Goal: Register for event/course

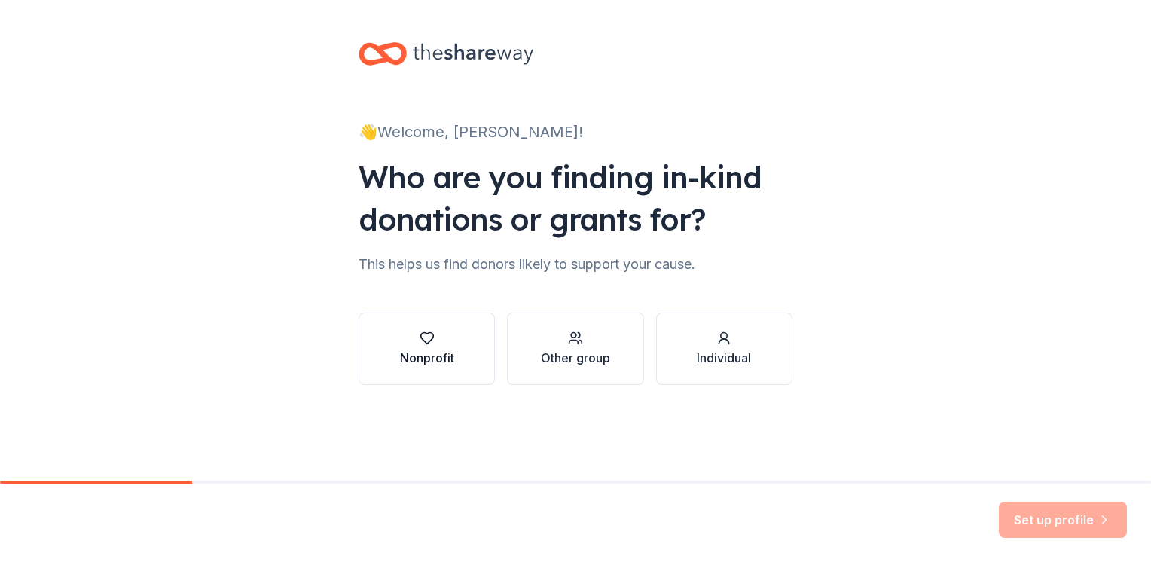
click at [424, 345] on icon "button" at bounding box center [427, 338] width 15 height 15
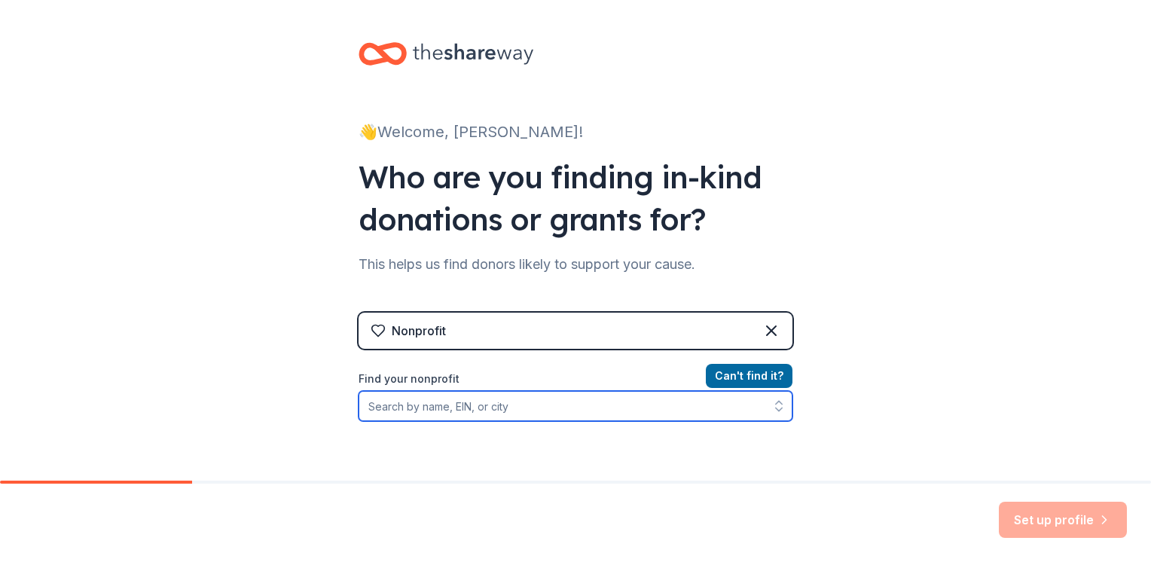
click at [442, 411] on input "Find your nonprofit" at bounding box center [576, 406] width 434 height 30
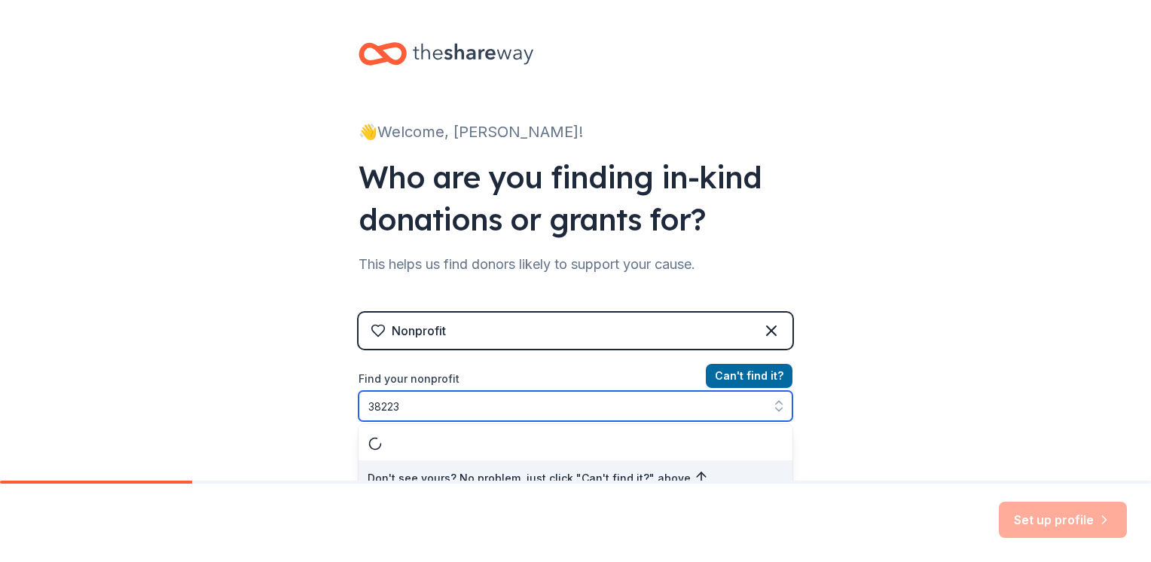
scroll to position [15, 0]
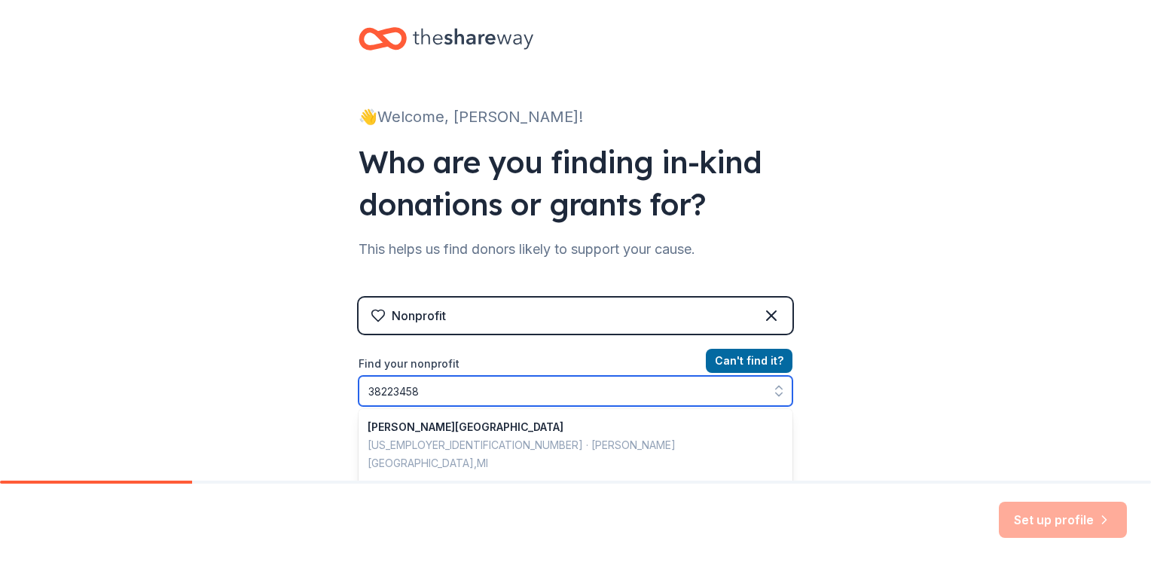
type input "382234583"
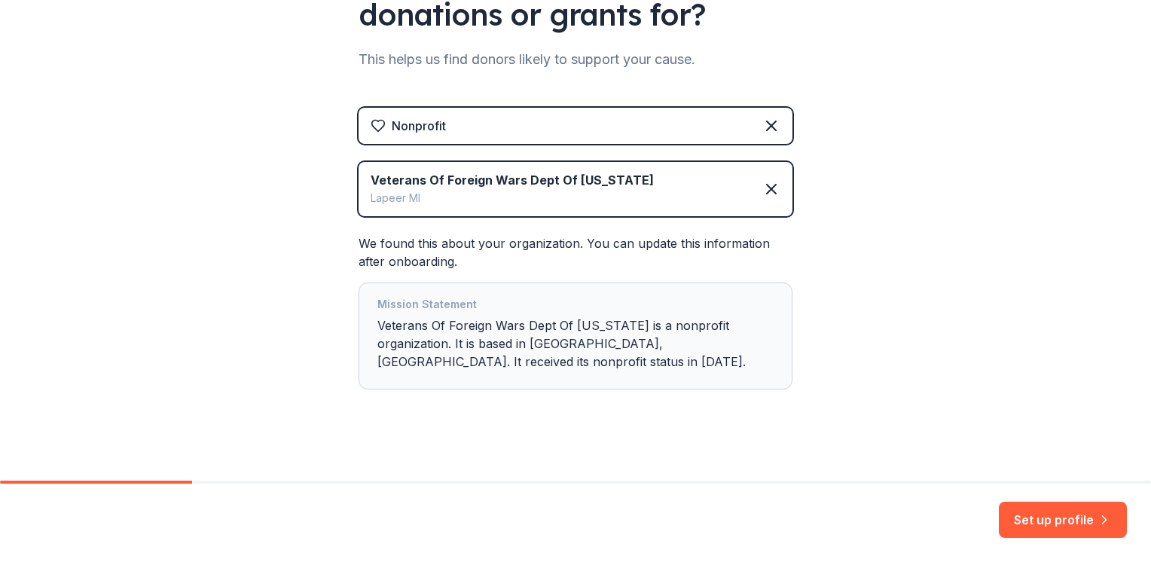
scroll to position [215, 0]
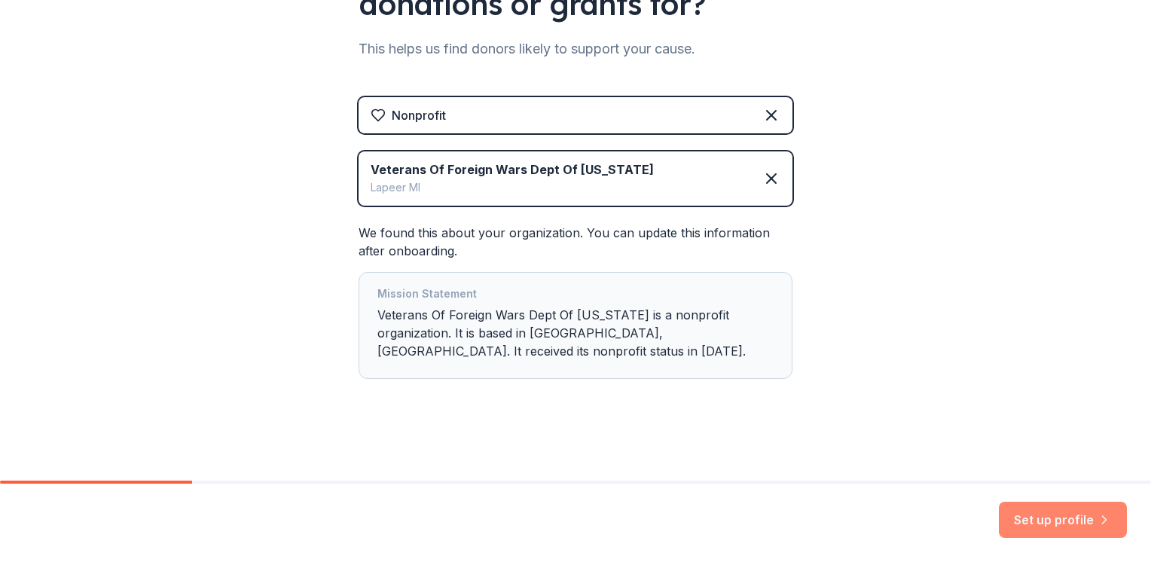
click at [1084, 514] on button "Set up profile" at bounding box center [1063, 520] width 128 height 36
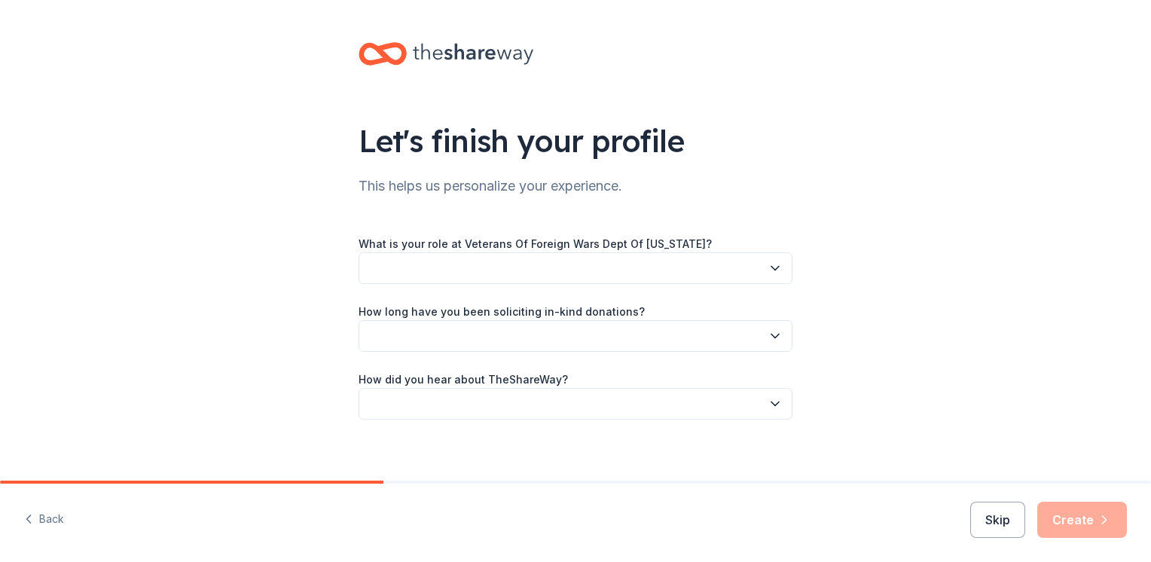
click at [417, 268] on button "button" at bounding box center [576, 268] width 434 height 32
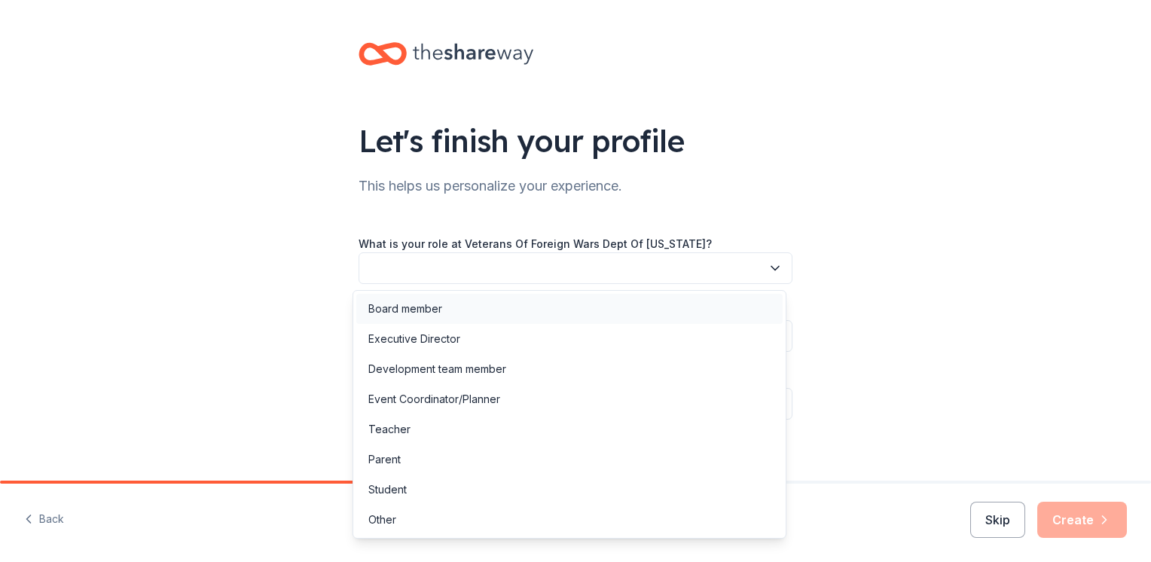
click at [412, 308] on div "Board member" at bounding box center [405, 309] width 74 height 18
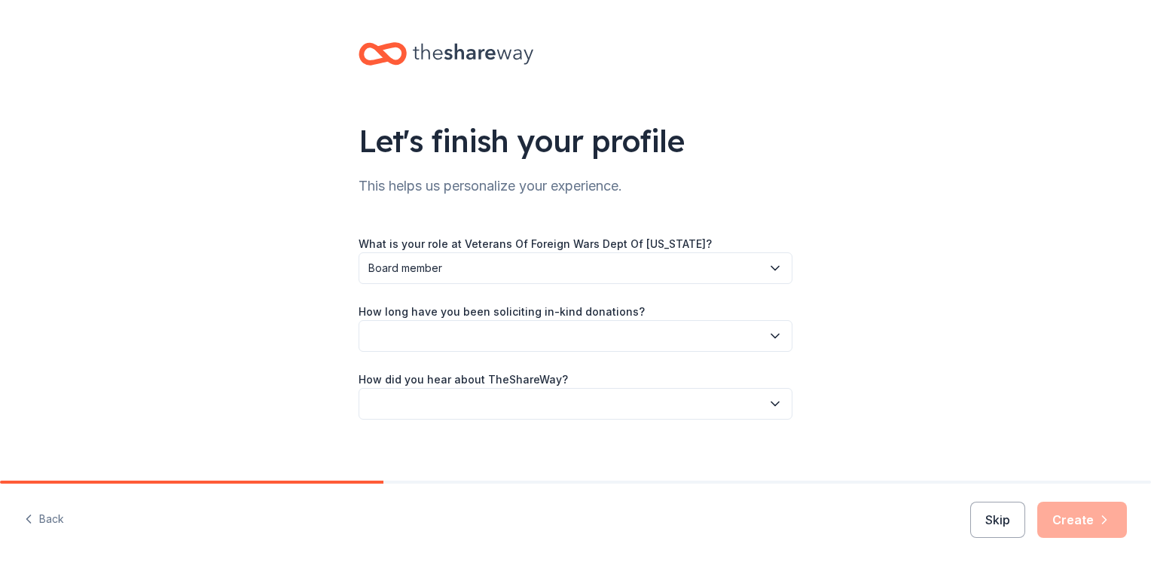
click at [416, 339] on button "button" at bounding box center [576, 336] width 434 height 32
click at [411, 379] on div "This is my first time!" at bounding box center [416, 377] width 96 height 18
click at [409, 406] on button "button" at bounding box center [576, 404] width 434 height 32
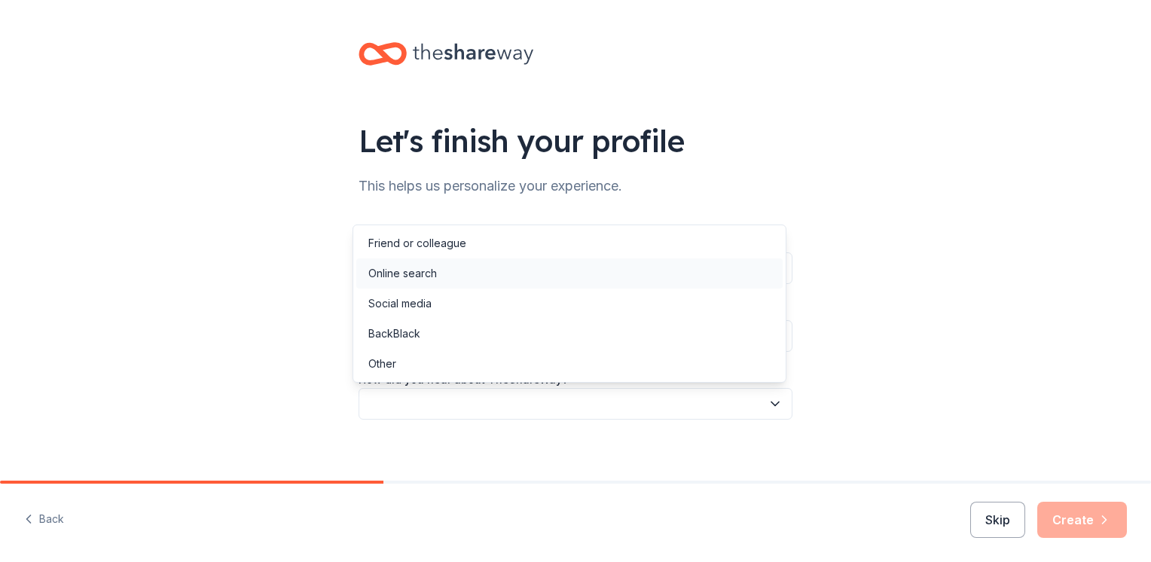
click at [434, 270] on div "Online search" at bounding box center [402, 273] width 69 height 18
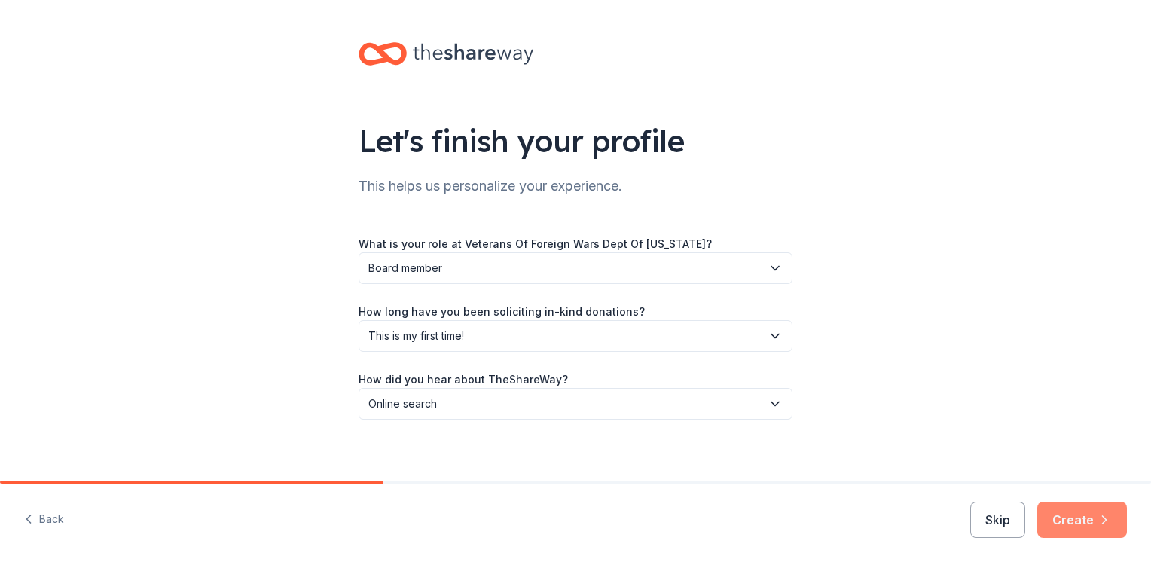
click at [1083, 520] on button "Create" at bounding box center [1082, 520] width 90 height 36
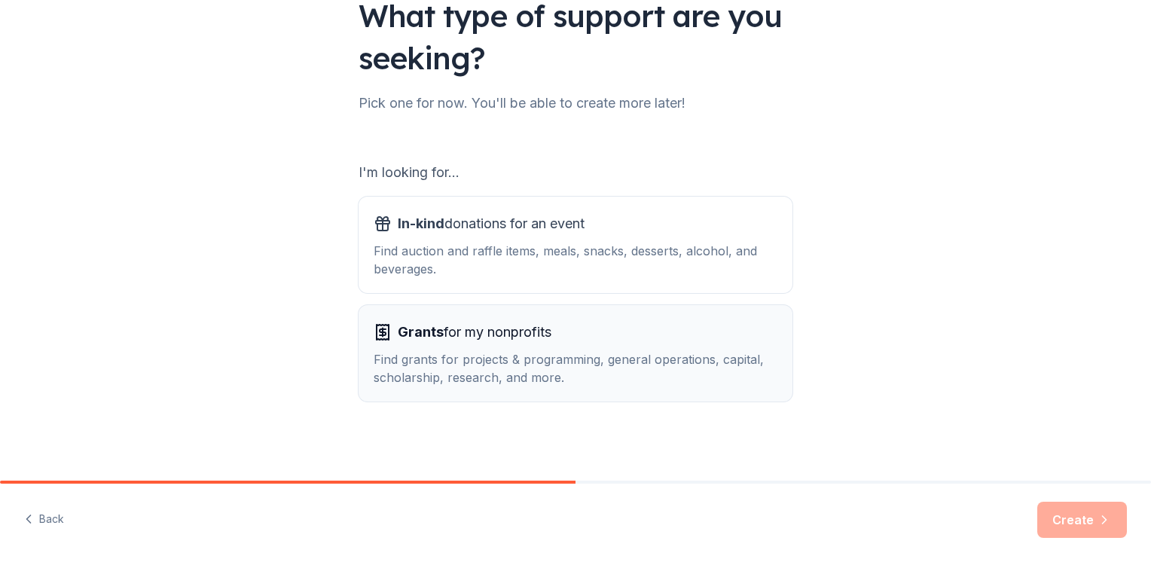
scroll to position [127, 0]
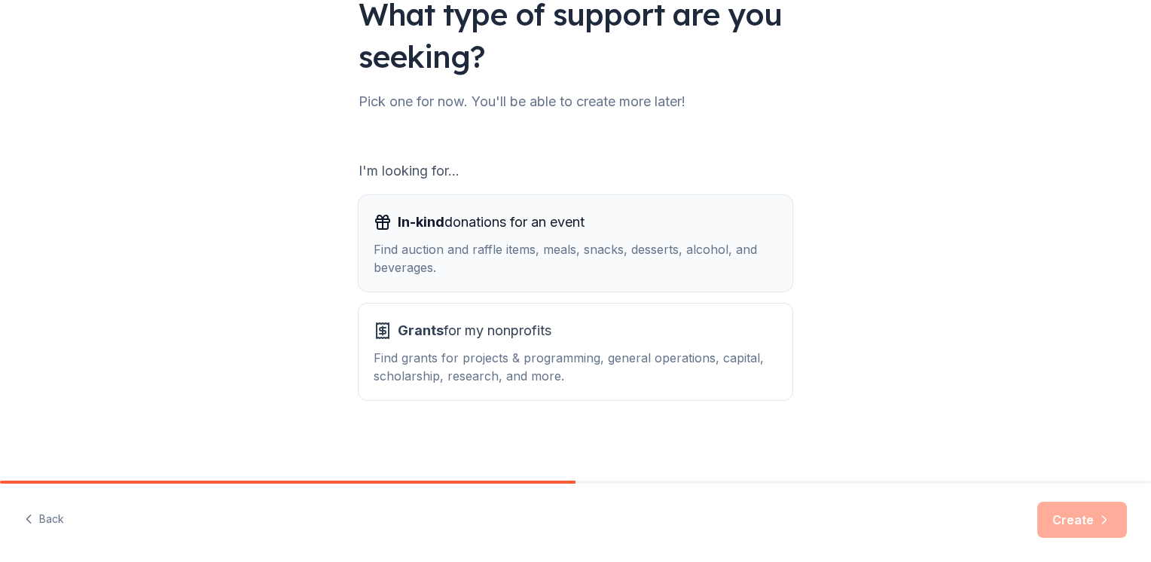
click at [451, 268] on div "Find auction and raffle items, meals, snacks, desserts, alcohol, and beverages." at bounding box center [576, 258] width 404 height 36
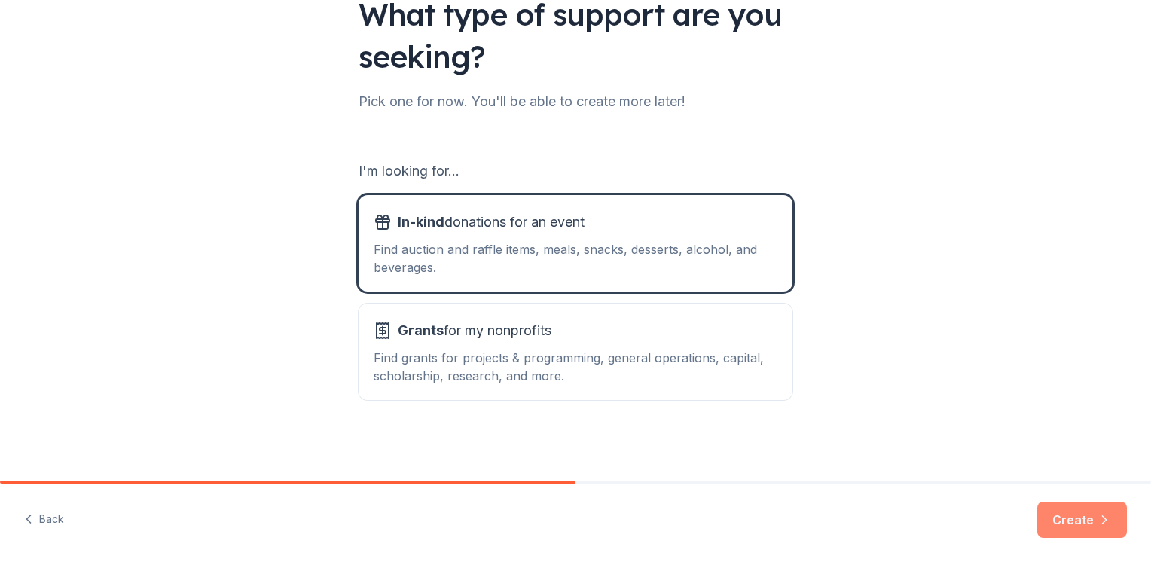
click at [1083, 522] on button "Create" at bounding box center [1082, 520] width 90 height 36
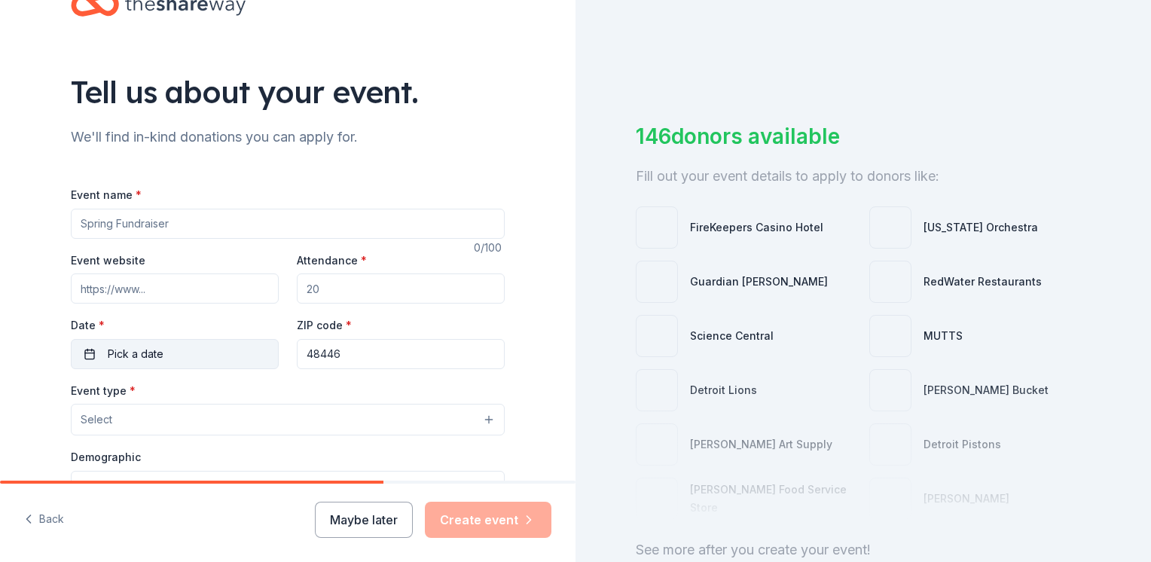
scroll to position [75, 0]
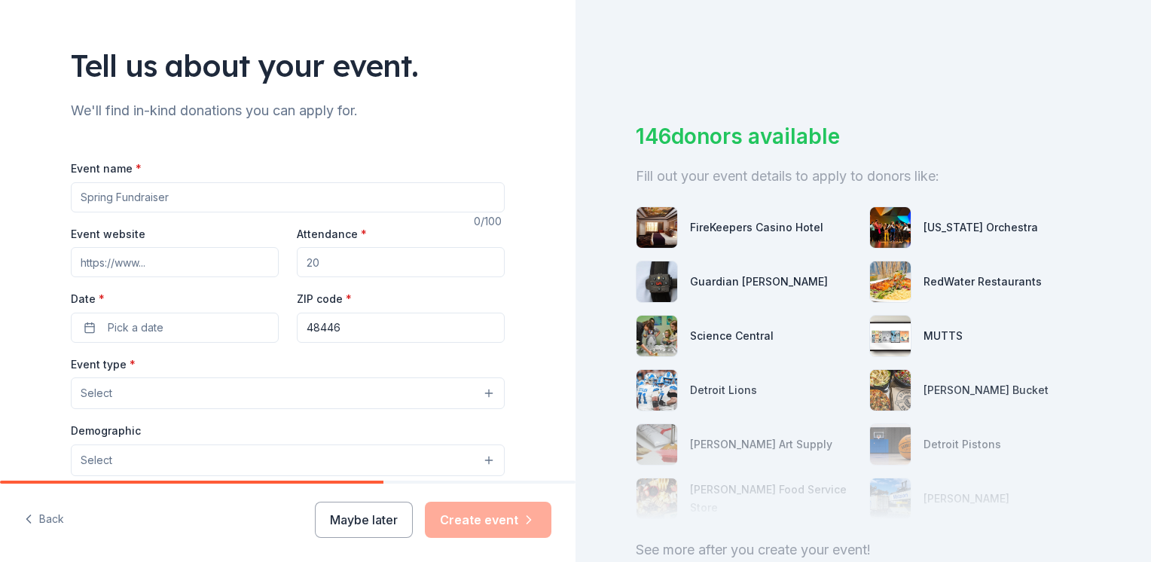
click at [145, 200] on input "Event name *" at bounding box center [288, 197] width 434 height 30
type input "VFW Auxiliary 4139 Wild Game Dinner"
click at [331, 263] on input "Attendance *" at bounding box center [401, 262] width 208 height 30
type input "400"
click at [82, 330] on button "Pick a date" at bounding box center [175, 328] width 208 height 30
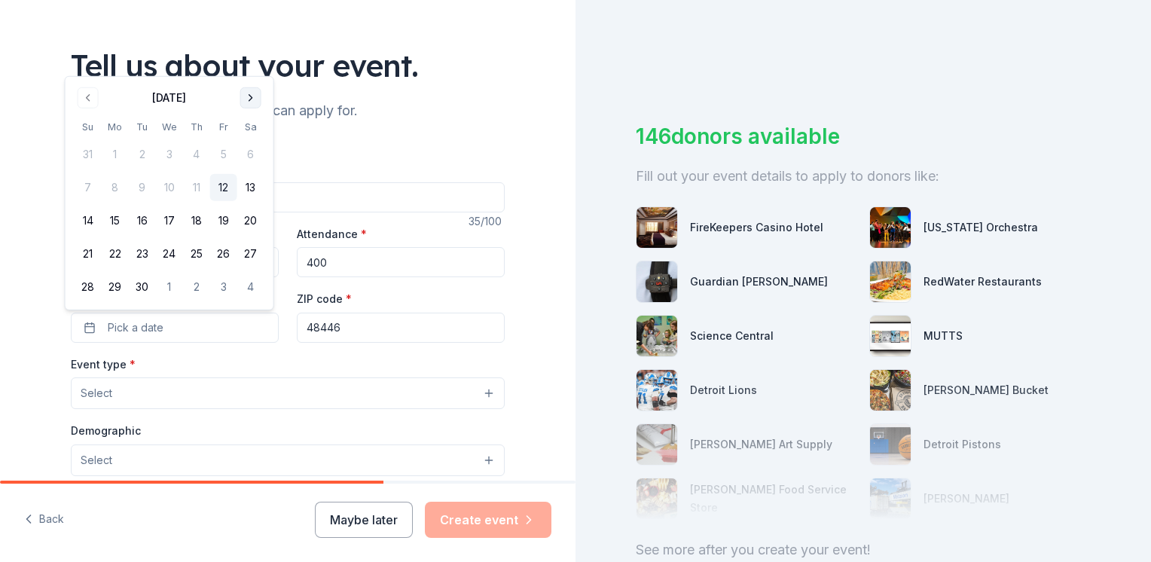
click at [247, 101] on button "Go to next month" at bounding box center [250, 97] width 21 height 21
click at [250, 104] on button "Go to next month" at bounding box center [250, 97] width 21 height 21
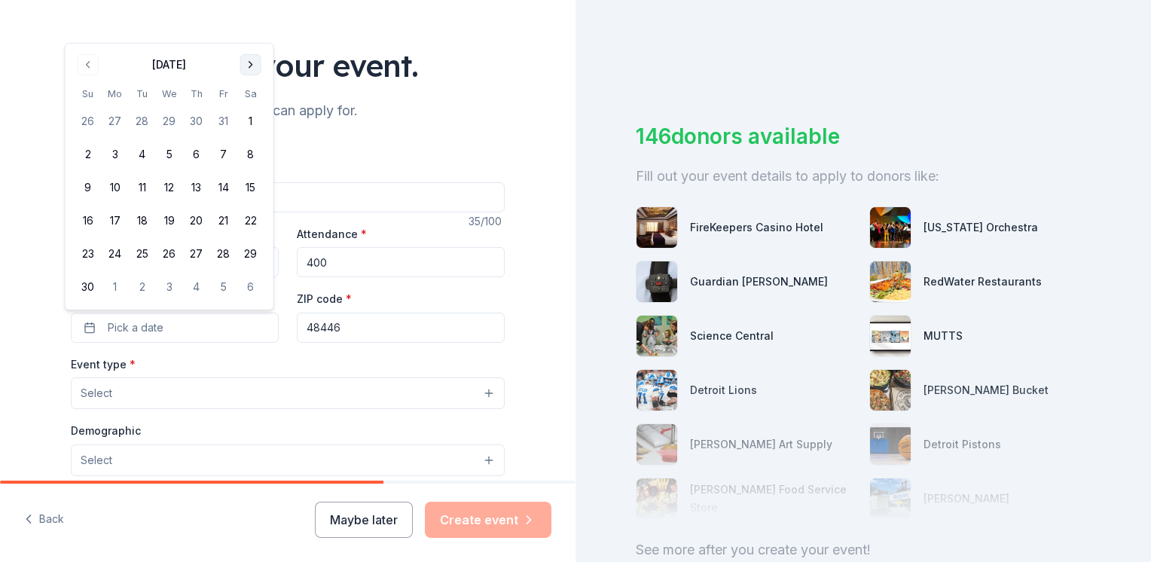
click at [249, 63] on button "Go to next month" at bounding box center [250, 64] width 21 height 21
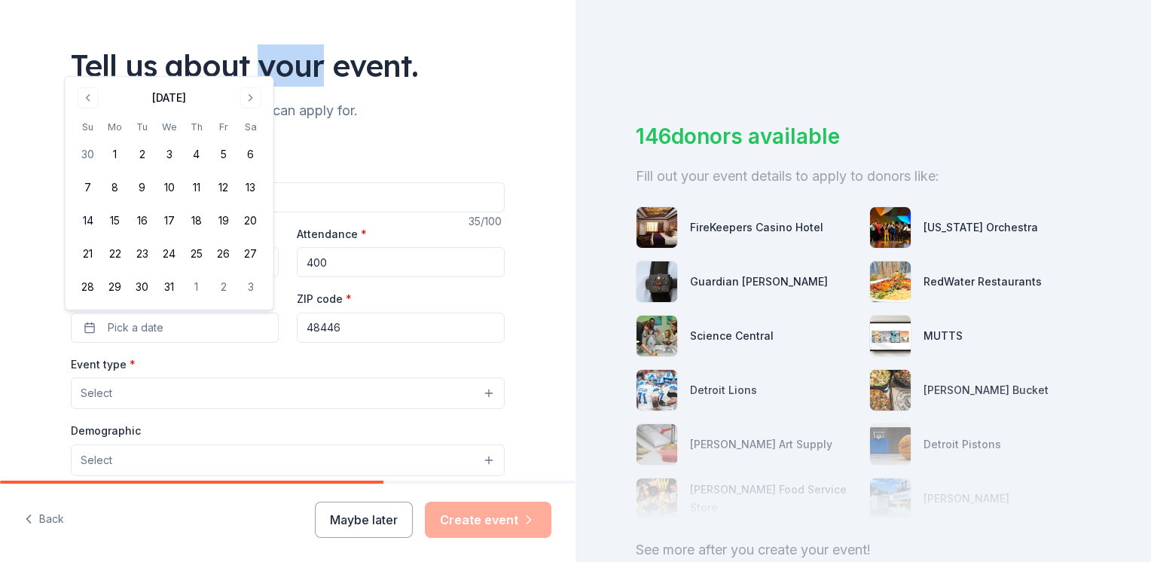
click at [249, 64] on div "Tell us about your event." at bounding box center [288, 65] width 434 height 42
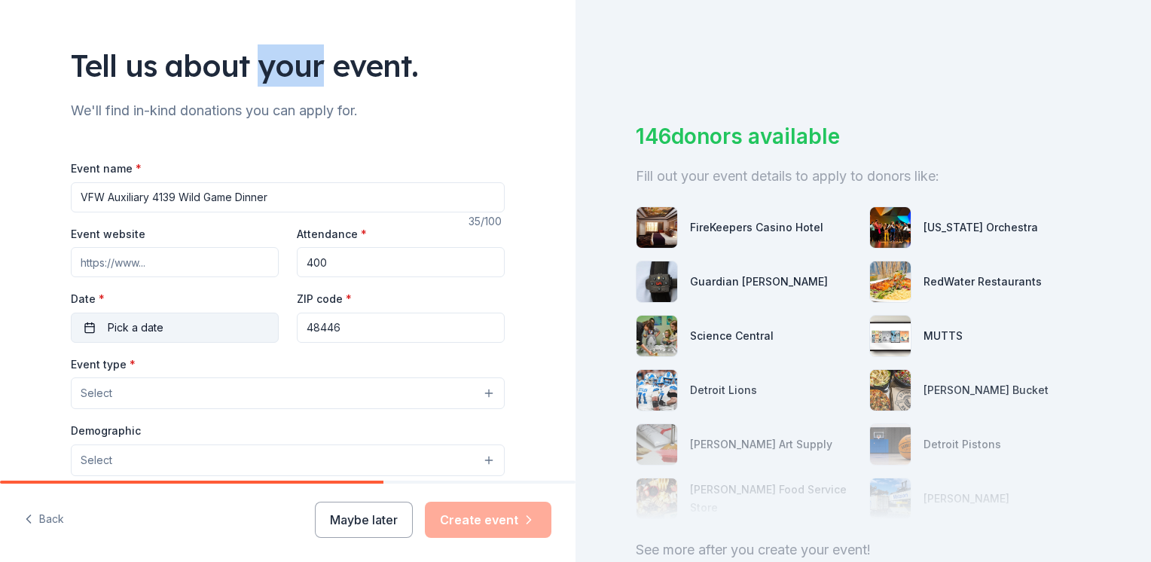
click at [160, 327] on button "Pick a date" at bounding box center [175, 328] width 208 height 30
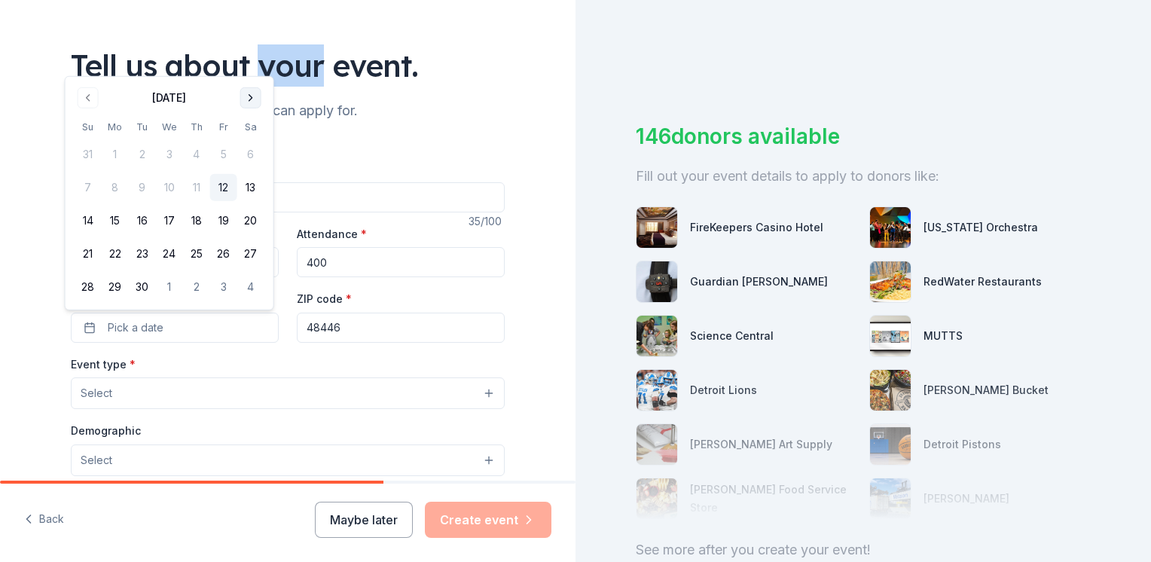
click at [252, 96] on button "Go to next month" at bounding box center [250, 97] width 21 height 21
click at [251, 101] on button "Go to next month" at bounding box center [250, 97] width 21 height 21
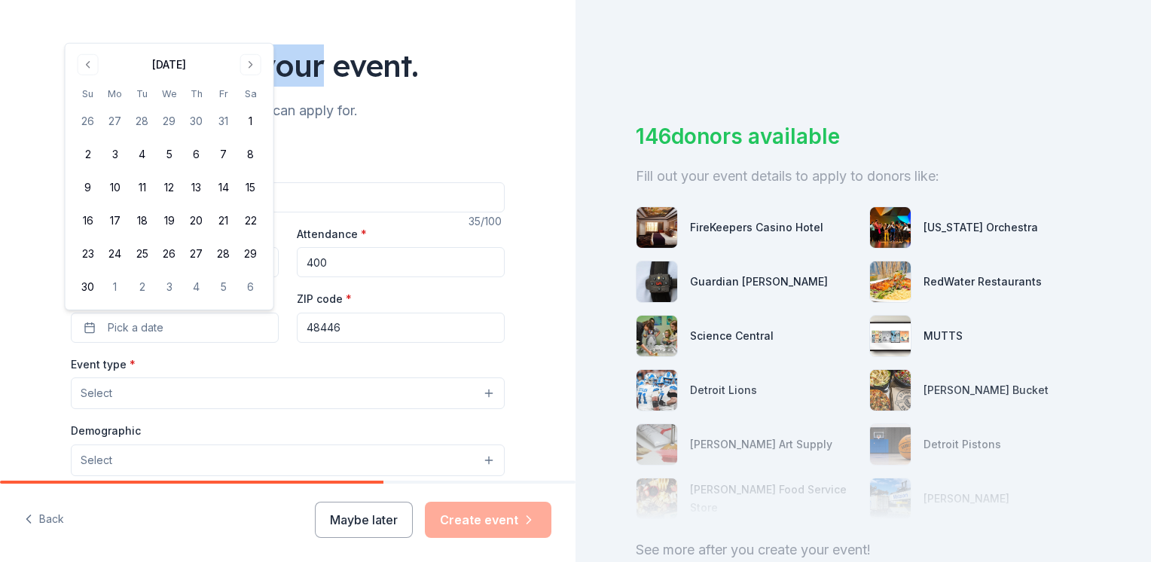
click at [250, 68] on button "Go to next month" at bounding box center [250, 64] width 21 height 21
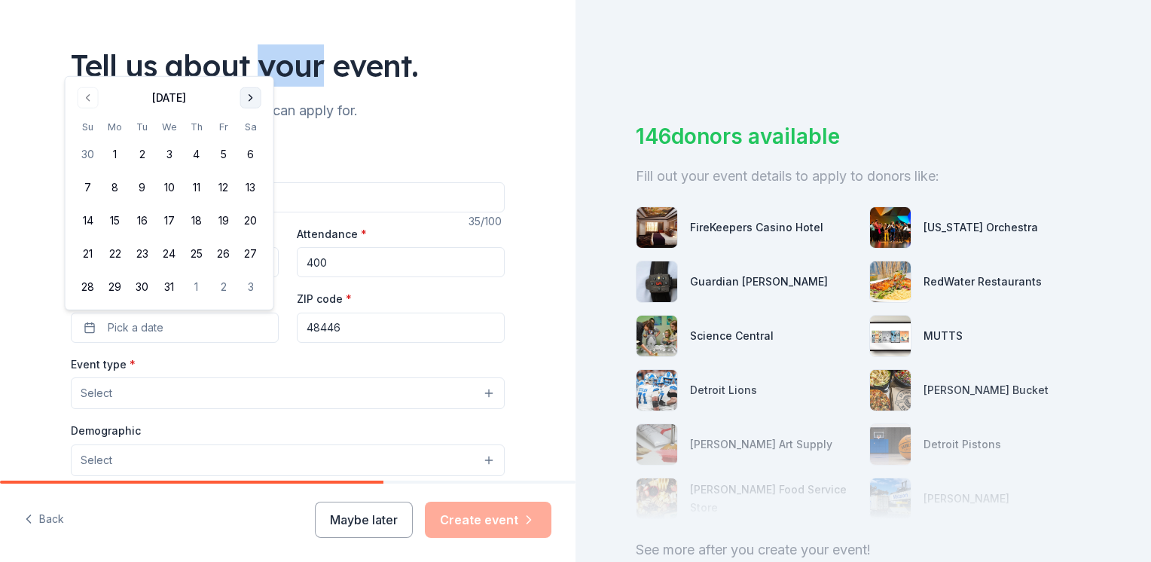
click at [254, 96] on button "Go to next month" at bounding box center [250, 97] width 21 height 21
click at [247, 218] on button "17" at bounding box center [250, 220] width 27 height 27
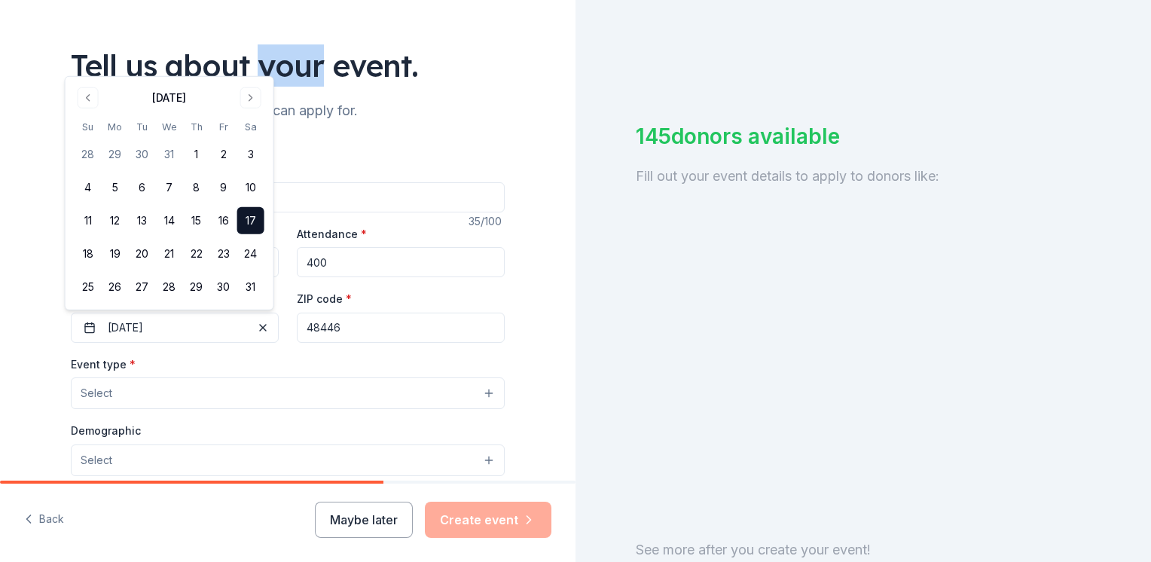
click at [241, 215] on button "17" at bounding box center [250, 220] width 27 height 27
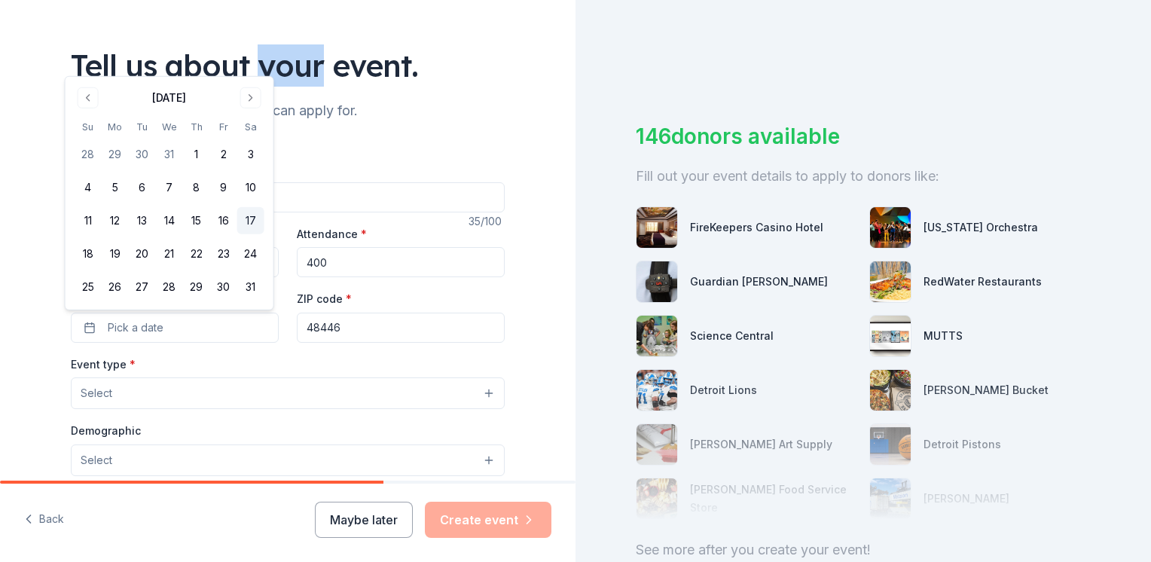
click at [251, 218] on button "17" at bounding box center [250, 220] width 27 height 27
click at [182, 393] on button "Select" at bounding box center [288, 393] width 434 height 32
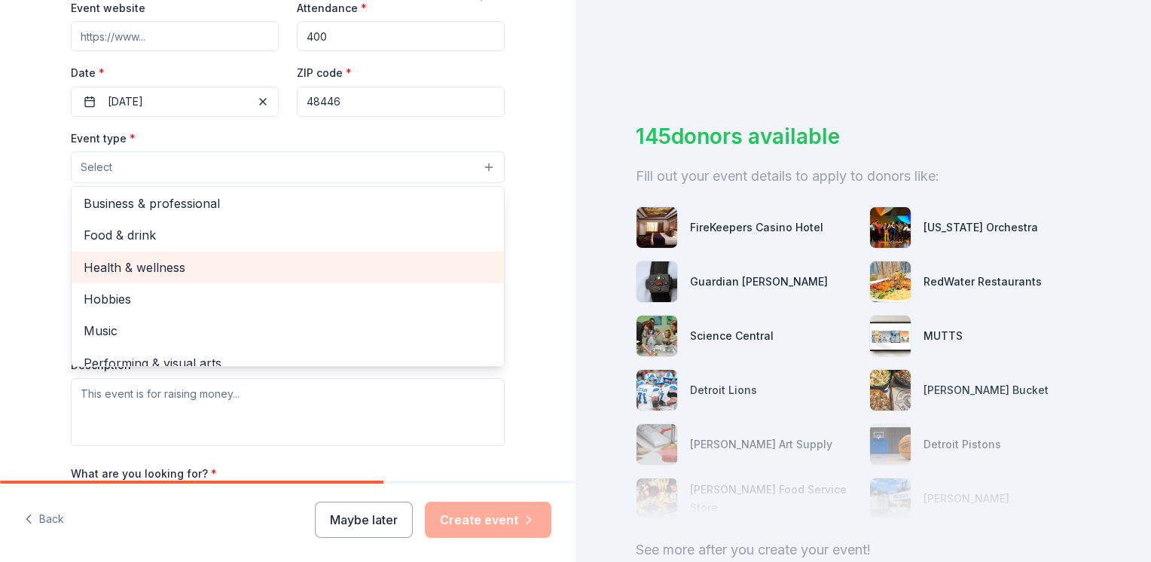
scroll to position [50, 0]
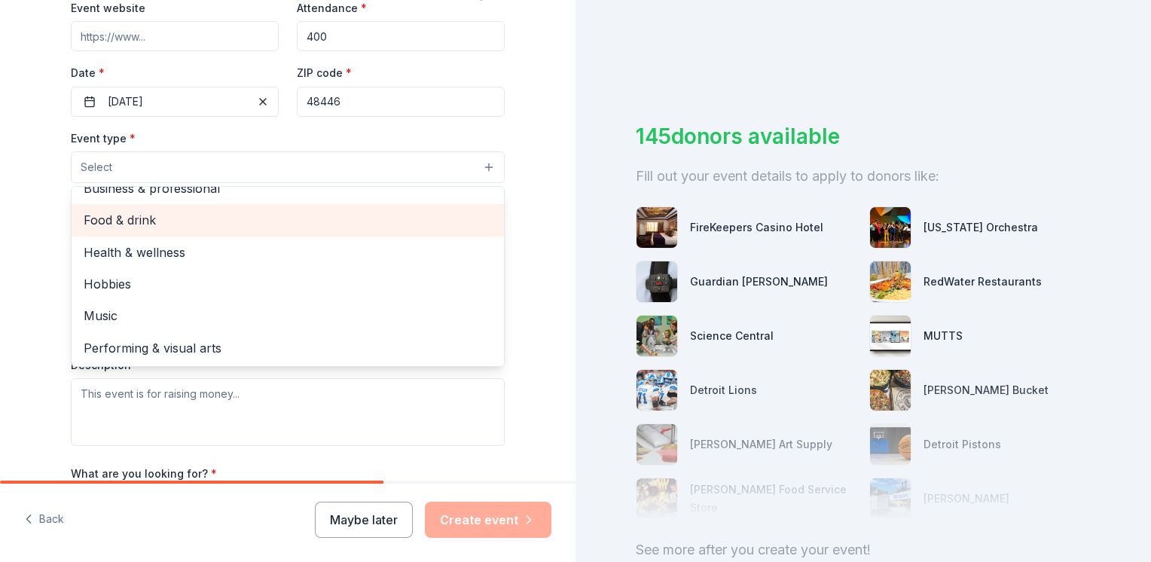
click at [132, 218] on span "Food & drink" at bounding box center [288, 220] width 408 height 20
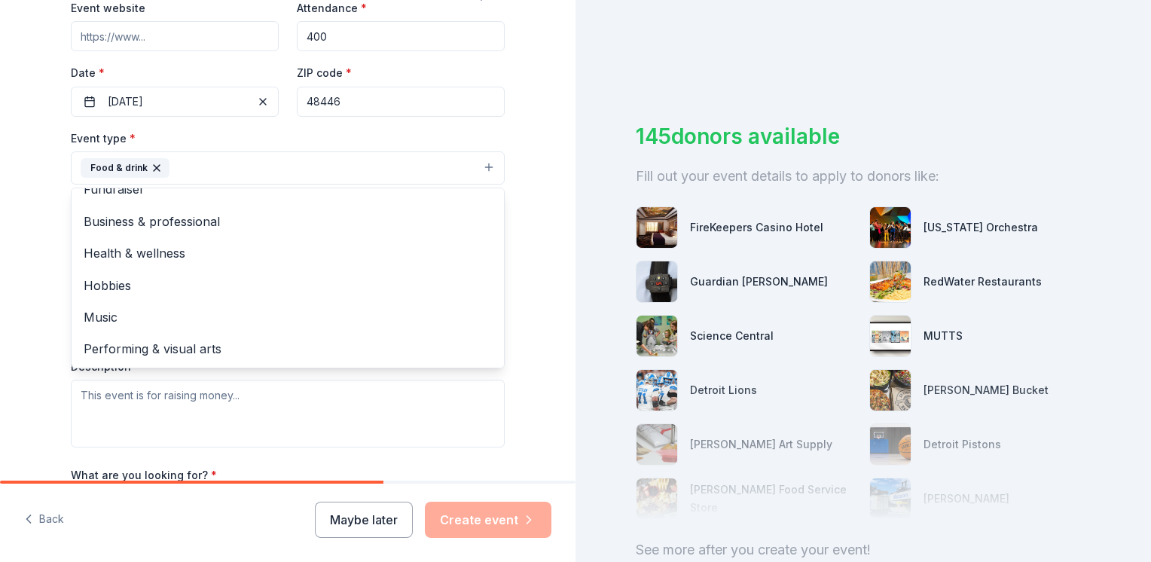
click at [20, 234] on div "Tell us about your event. We'll find in-kind donations you can apply for. Event…" at bounding box center [288, 201] width 576 height 1004
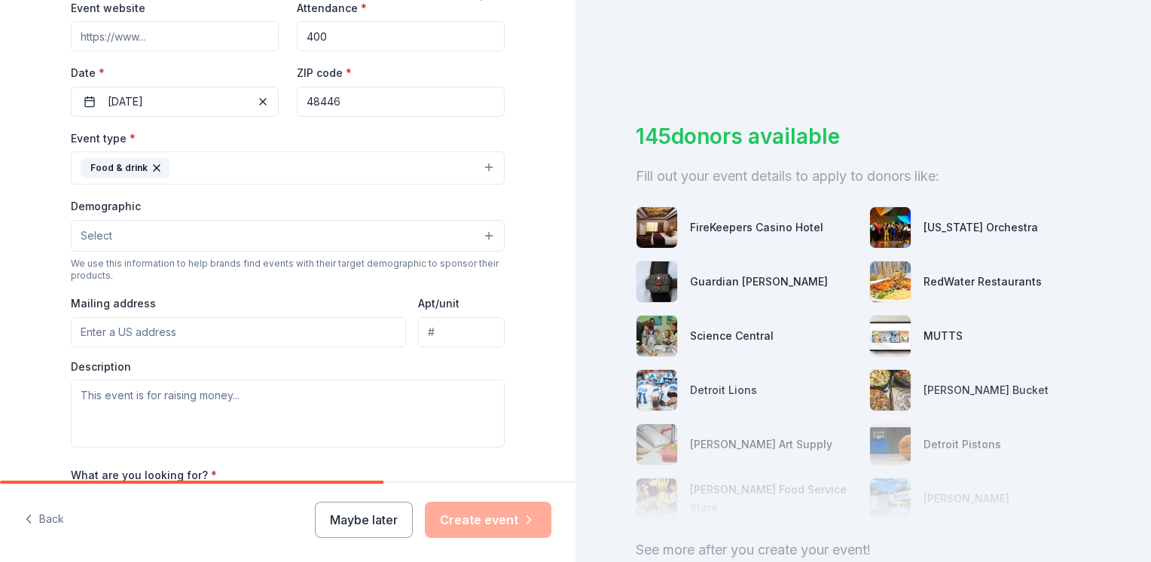
click at [124, 233] on button "Select" at bounding box center [288, 236] width 434 height 32
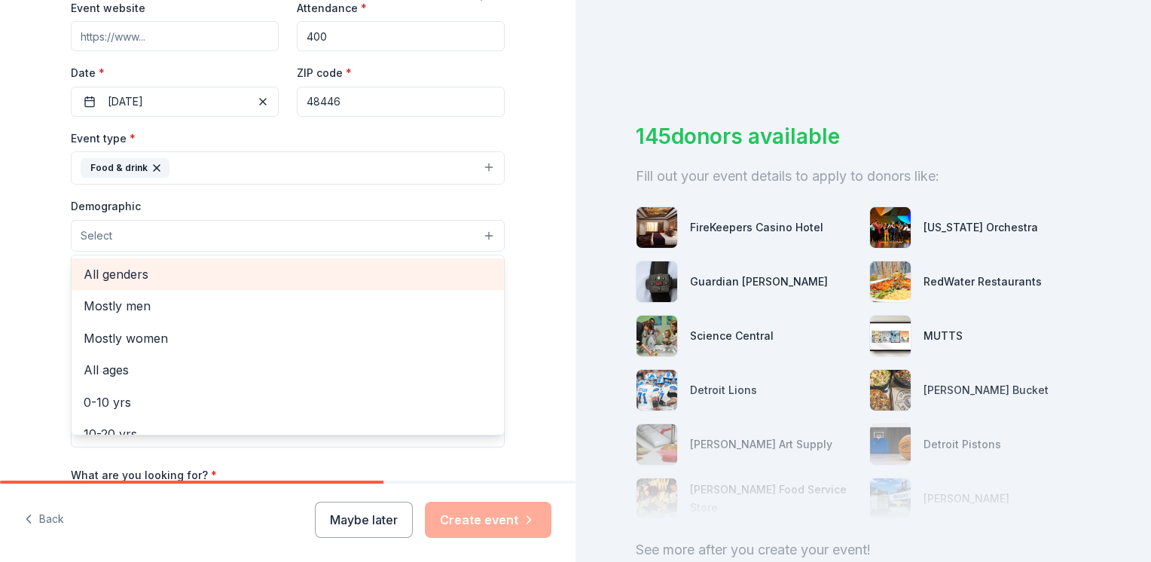
click at [124, 270] on span "All genders" at bounding box center [288, 274] width 408 height 20
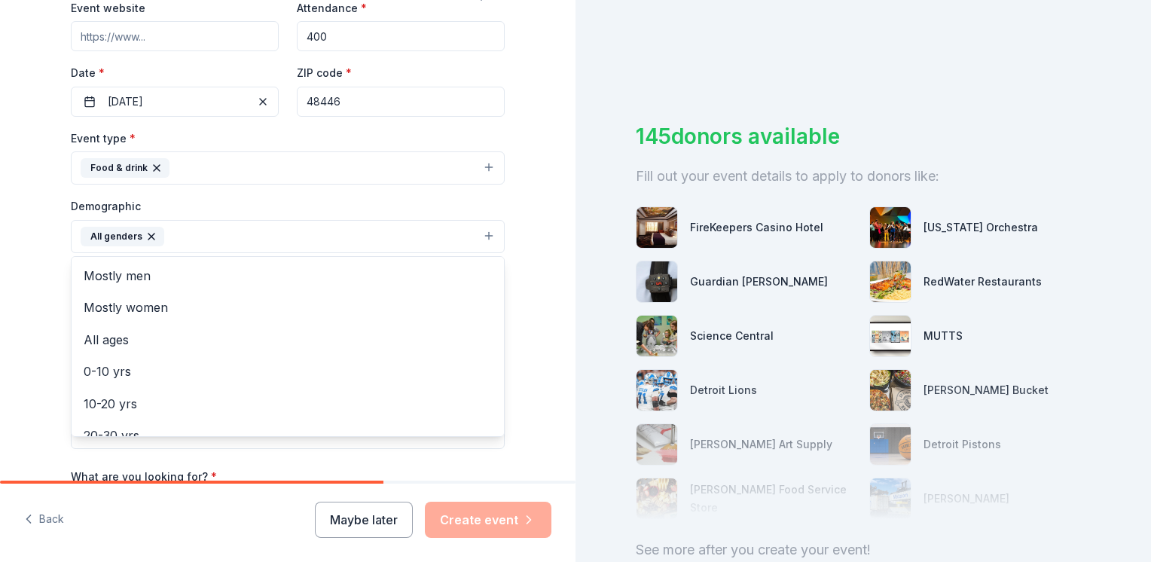
click at [19, 295] on div "Tell us about your event. We'll find in-kind donations you can apply for. Event…" at bounding box center [288, 202] width 576 height 1006
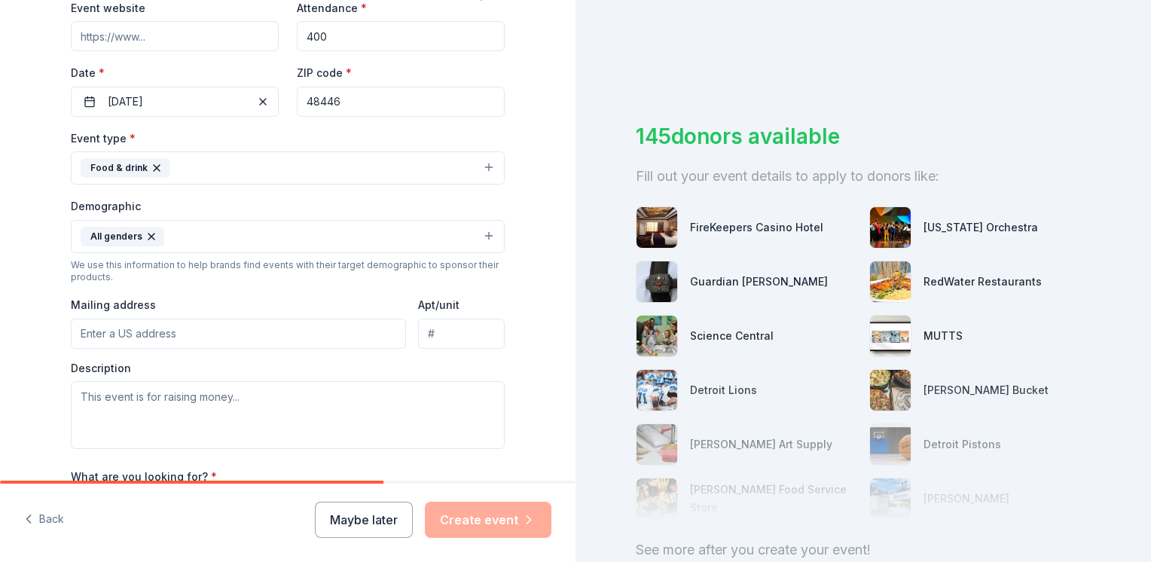
click at [130, 333] on input "Mailing address" at bounding box center [238, 334] width 335 height 30
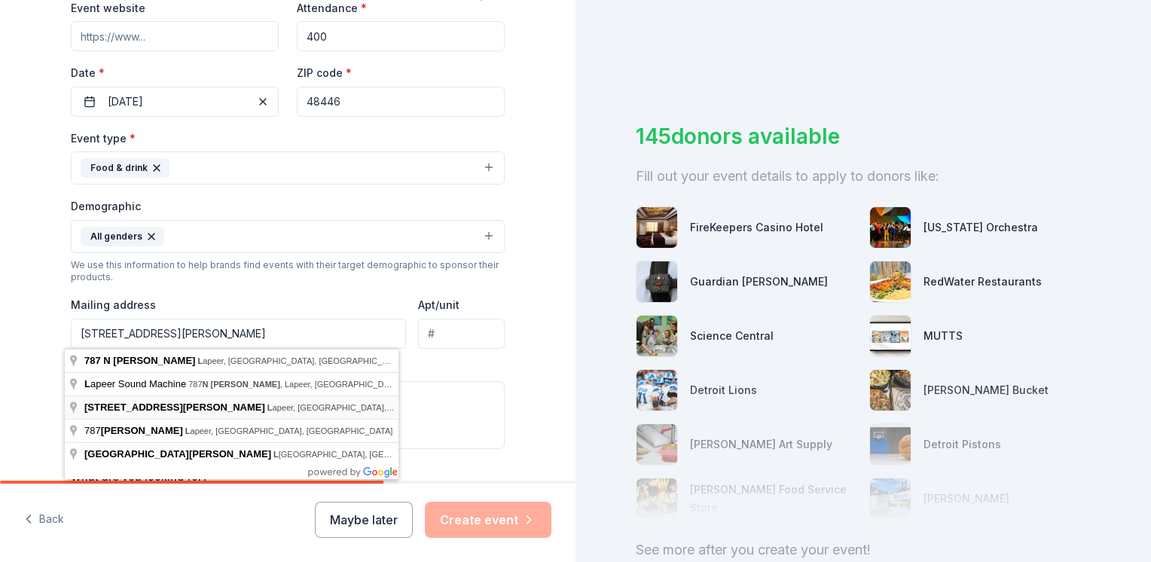
type input "[STREET_ADDRESS][PERSON_NAME]"
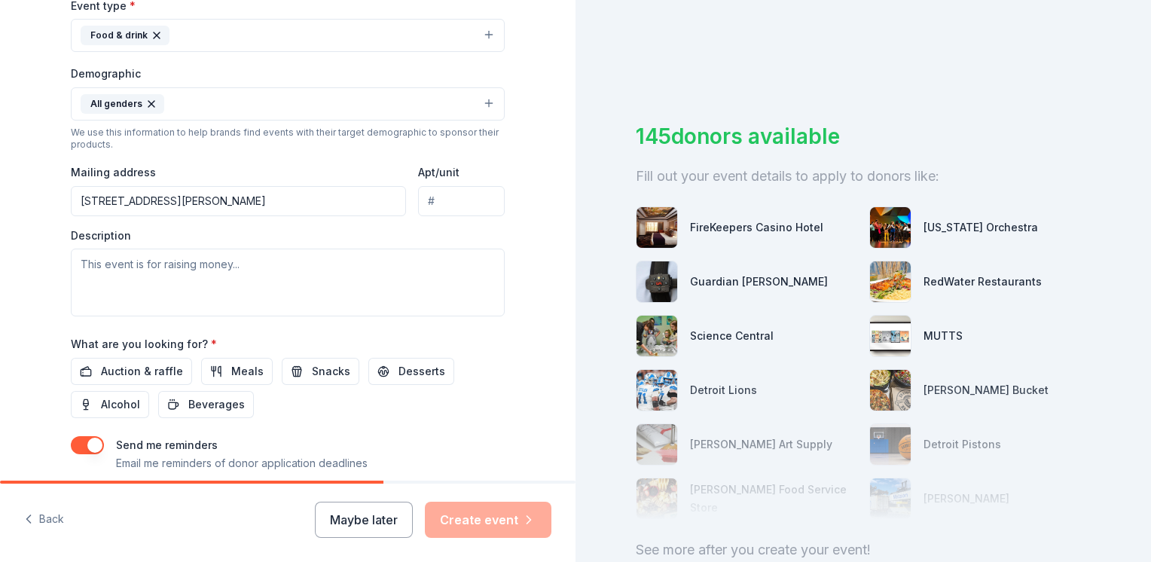
scroll to position [452, 0]
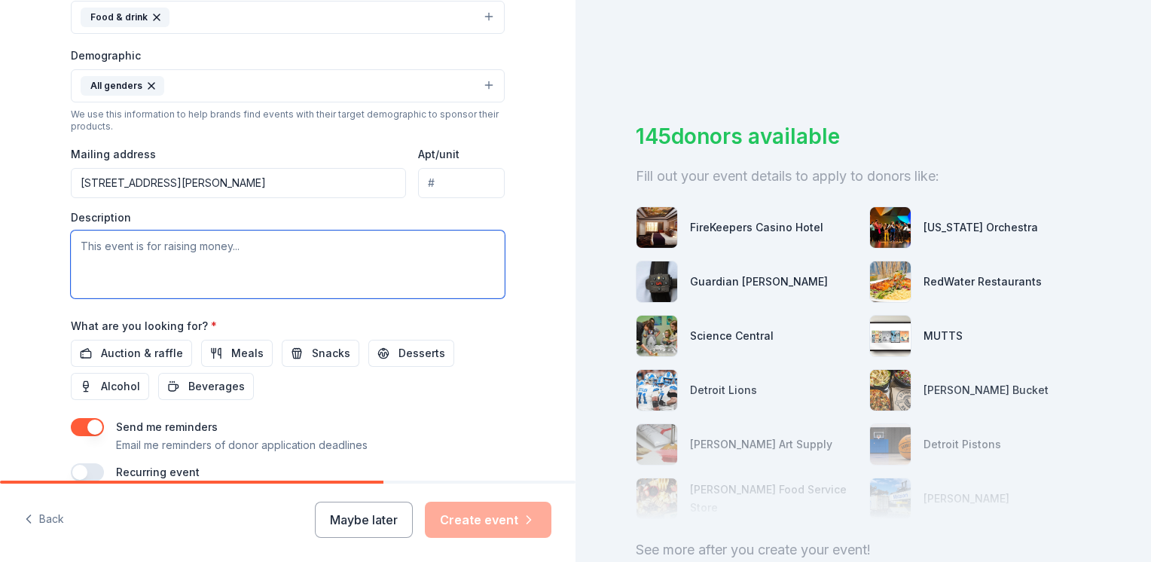
click at [102, 253] on textarea at bounding box center [288, 265] width 434 height 68
paste textarea "On behalf of V.F.W. Auxiliary #4139, I am reaching out to invite your company t…"
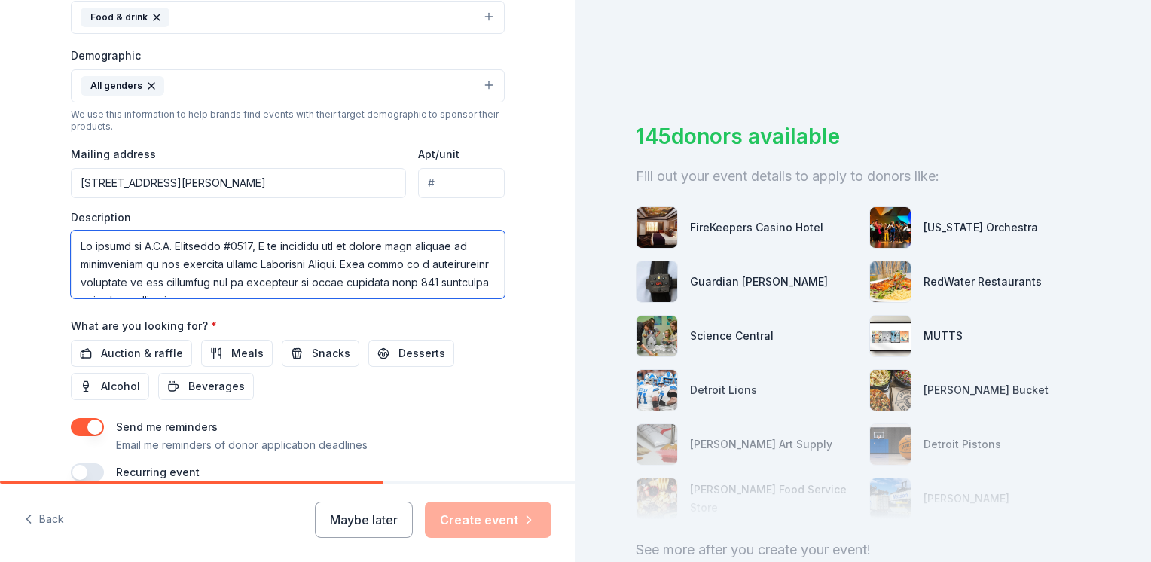
scroll to position [262, 0]
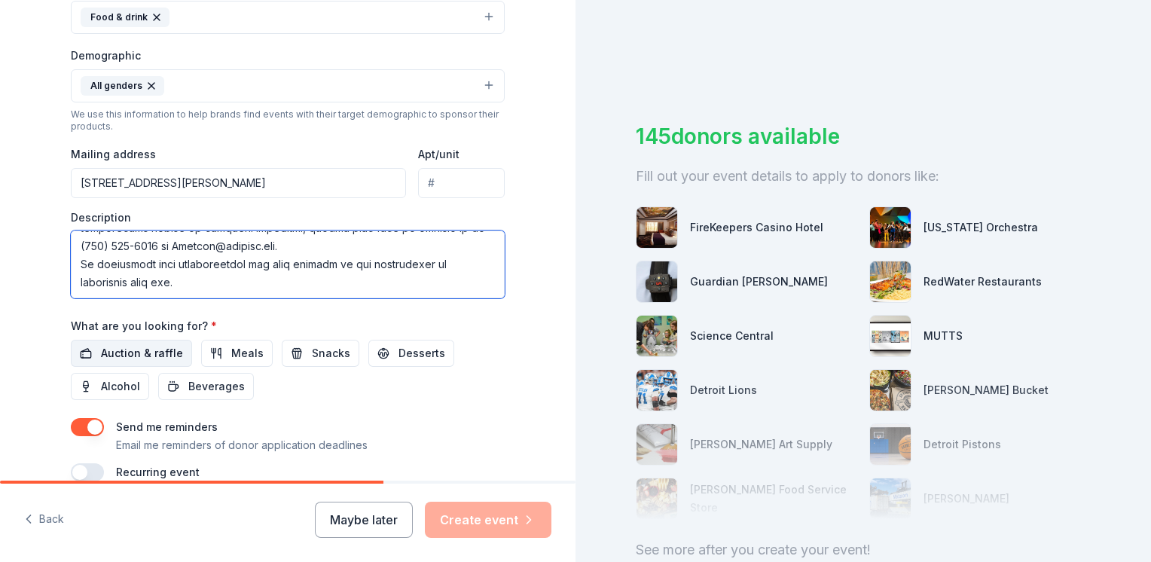
type textarea "On behalf of V.F.W. Auxiliary #4139, I am reaching out to invite your company t…"
click at [134, 354] on span "Auction & raffle" at bounding box center [142, 353] width 82 height 18
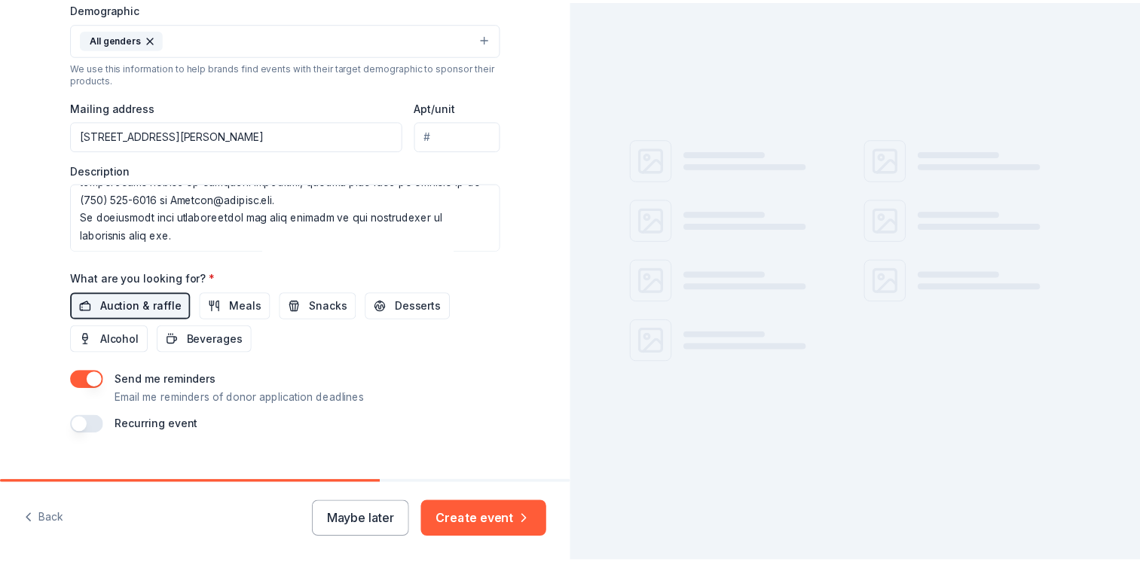
scroll to position [524, 0]
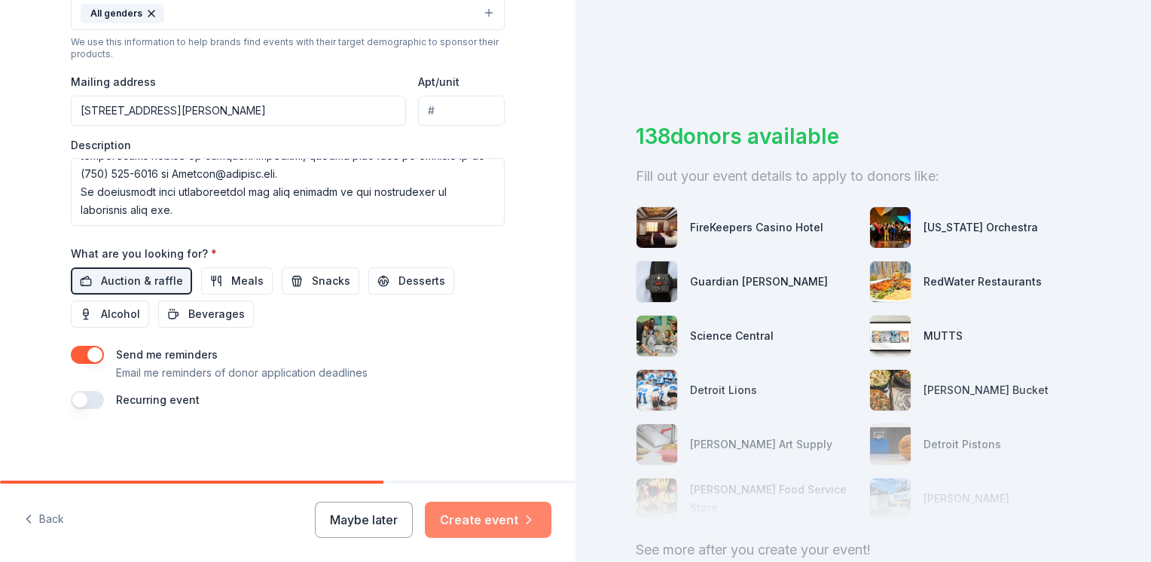
click at [493, 521] on button "Create event" at bounding box center [488, 520] width 127 height 36
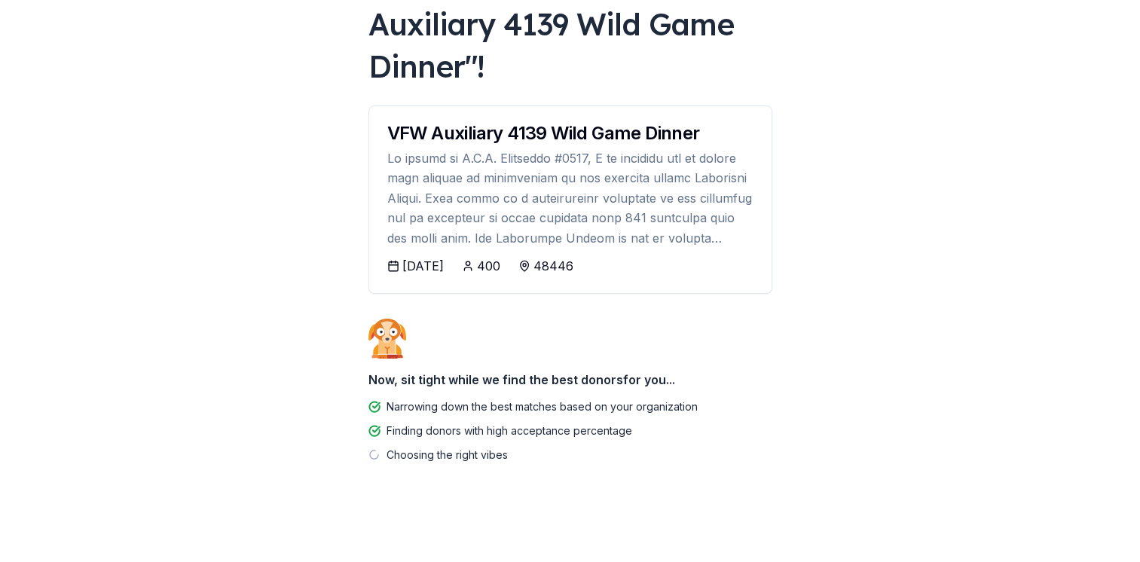
scroll to position [136, 0]
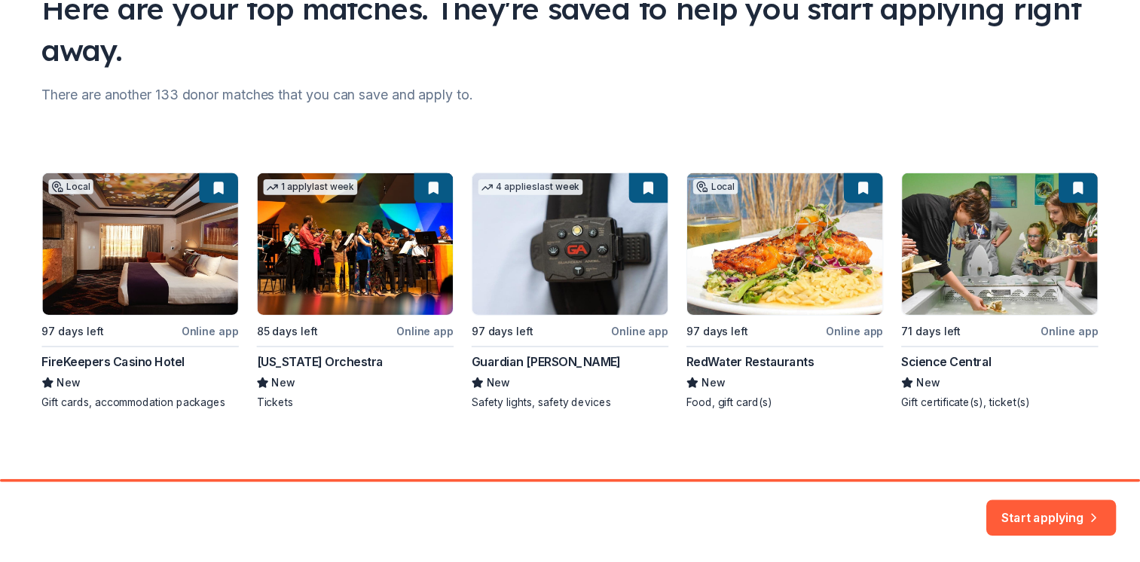
scroll to position [137, 0]
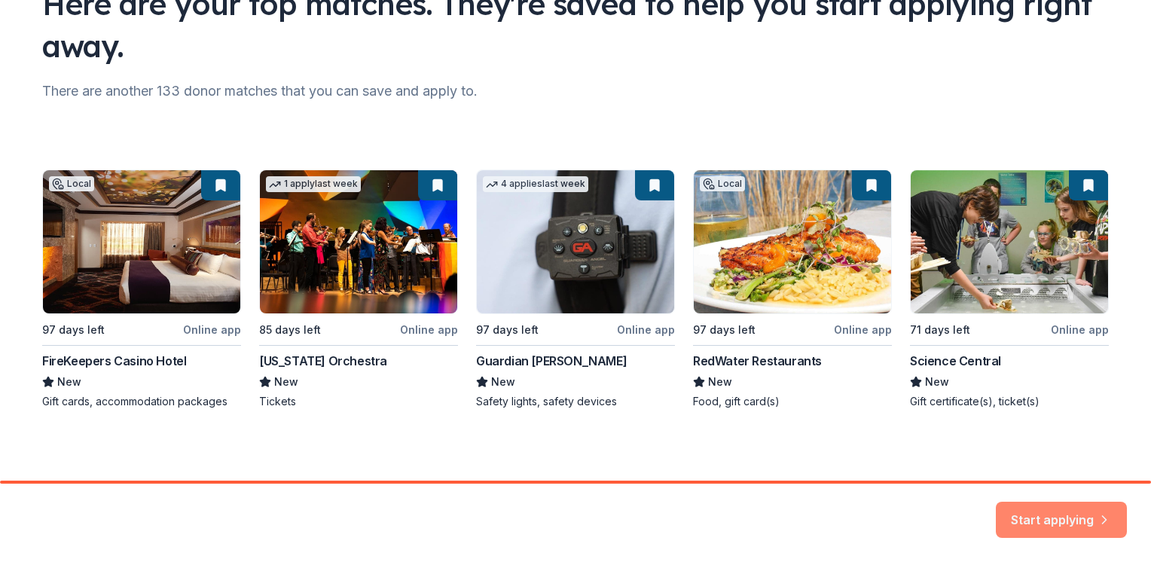
click at [1083, 511] on button "Start applying" at bounding box center [1061, 514] width 131 height 36
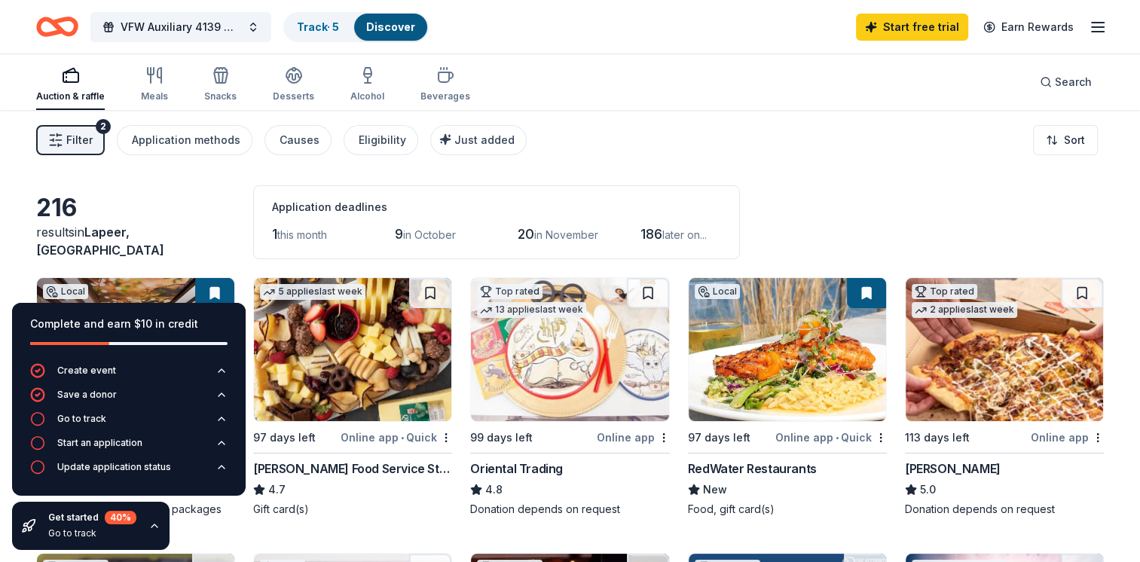
click at [151, 530] on icon "button" at bounding box center [154, 526] width 12 height 12
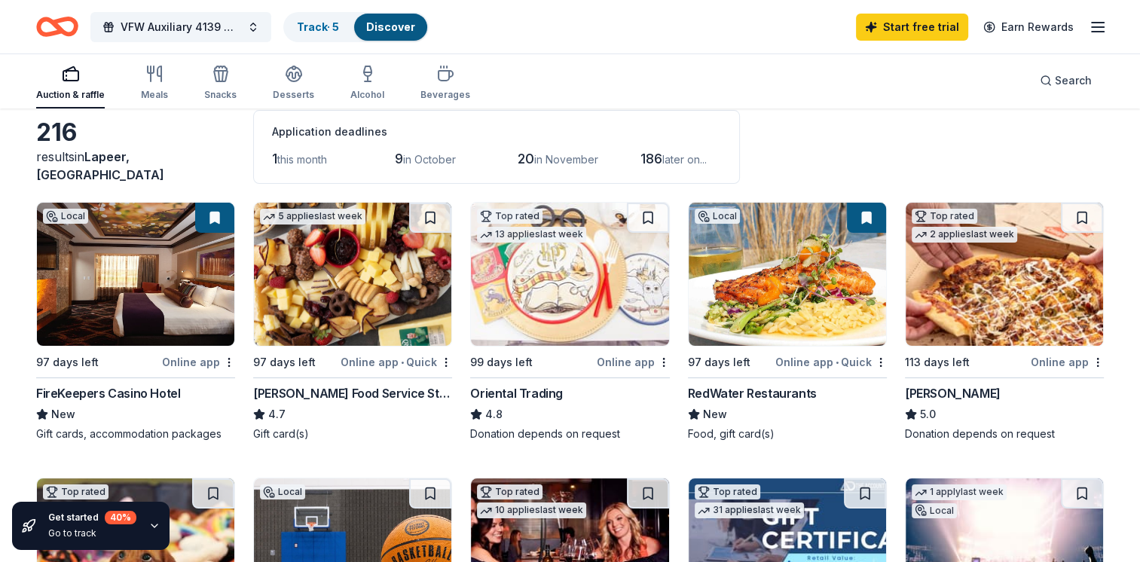
scroll to position [151, 0]
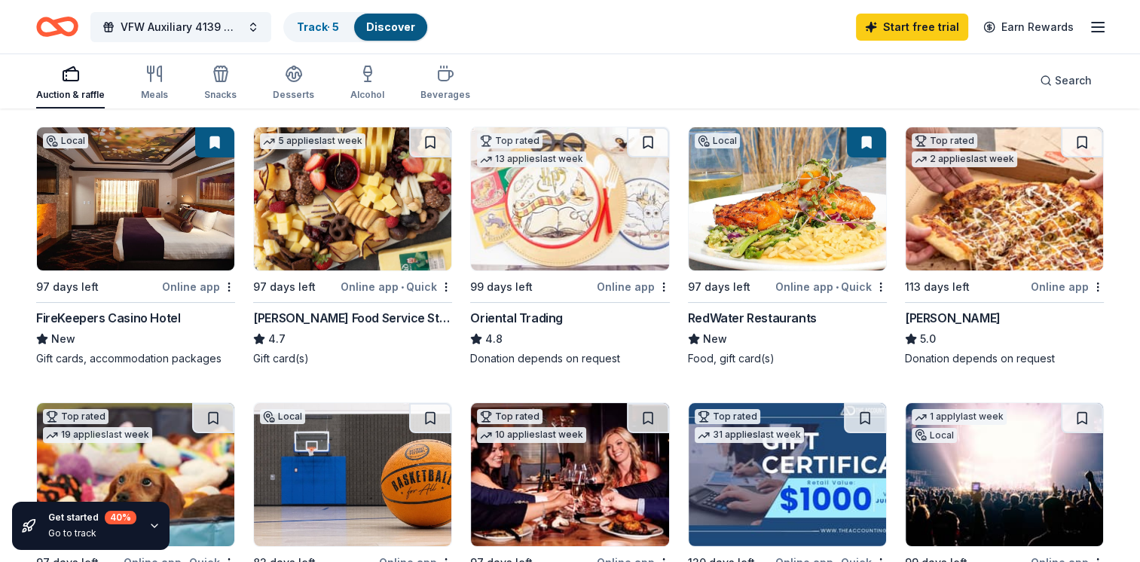
click at [303, 317] on div "[PERSON_NAME] Food Service Store" at bounding box center [352, 318] width 199 height 18
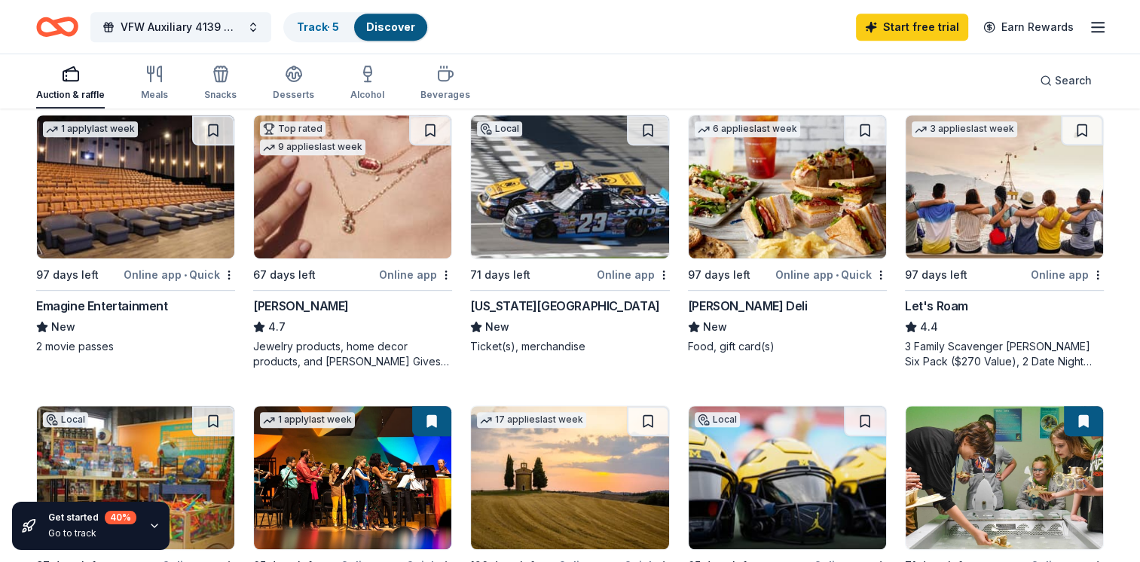
scroll to position [753, 0]
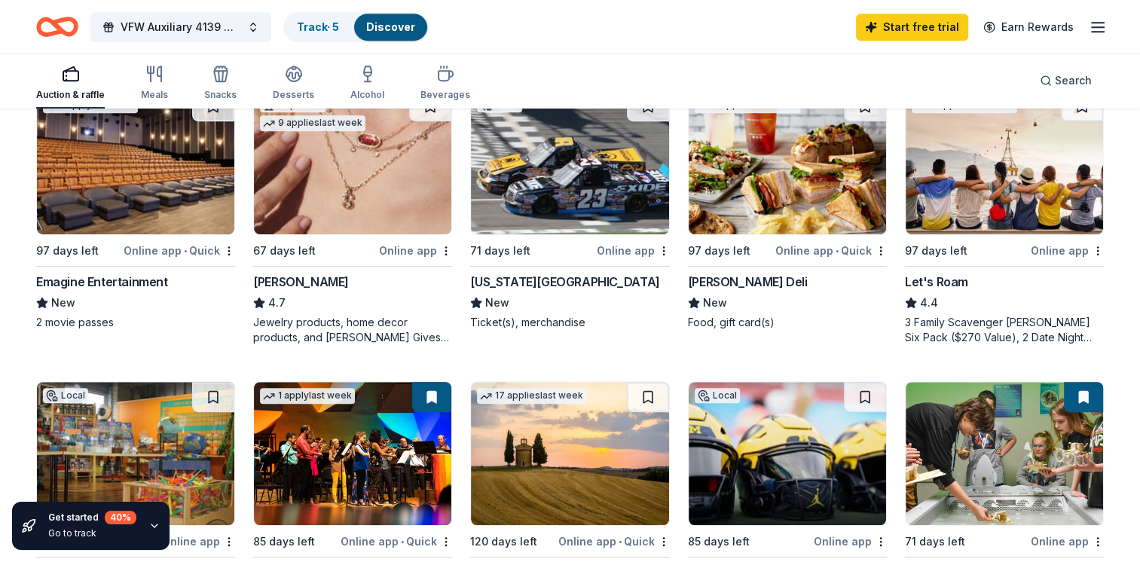
click at [284, 282] on div "[PERSON_NAME]" at bounding box center [301, 282] width 96 height 18
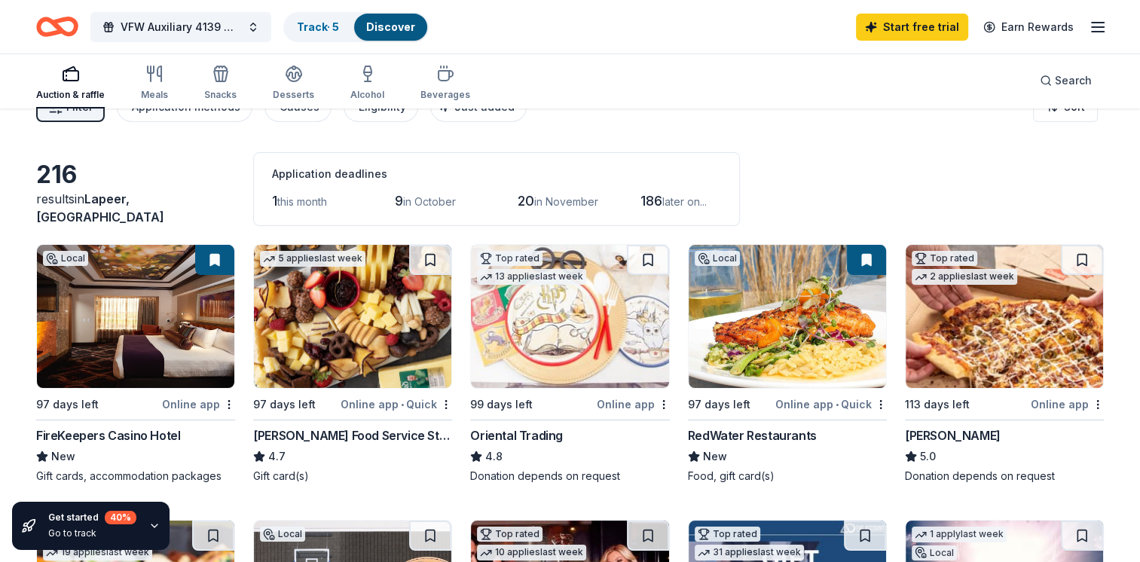
scroll to position [0, 0]
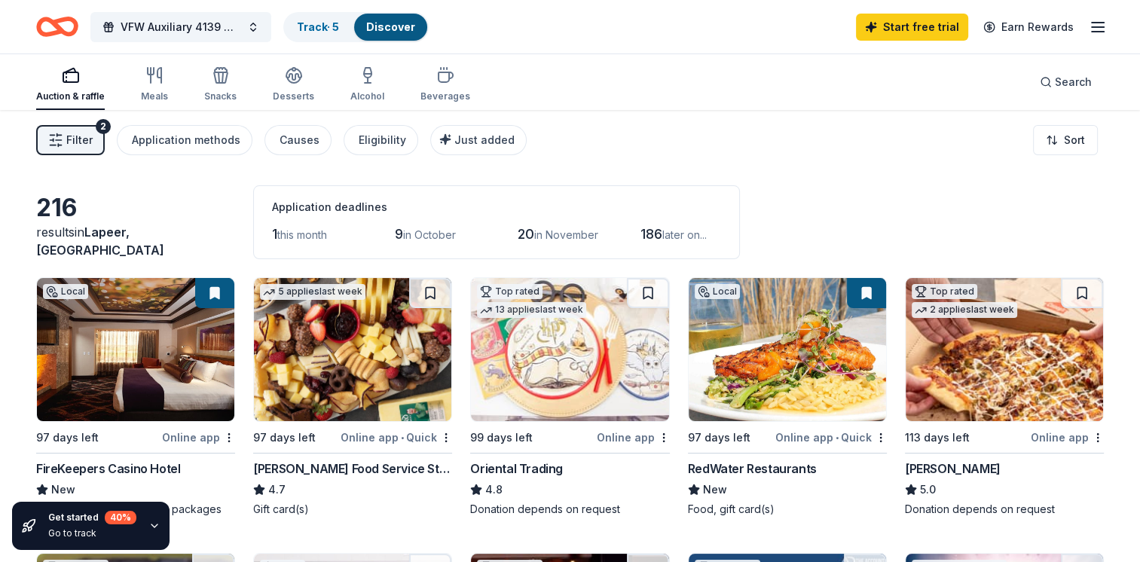
click at [307, 237] on span "this month" at bounding box center [302, 234] width 50 height 13
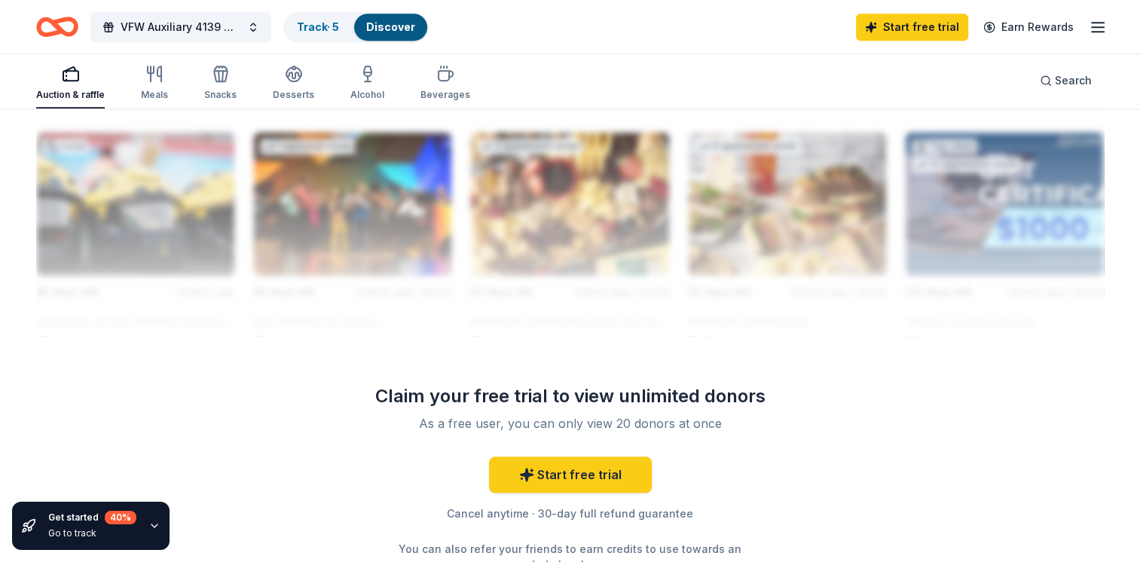
scroll to position [1315, 0]
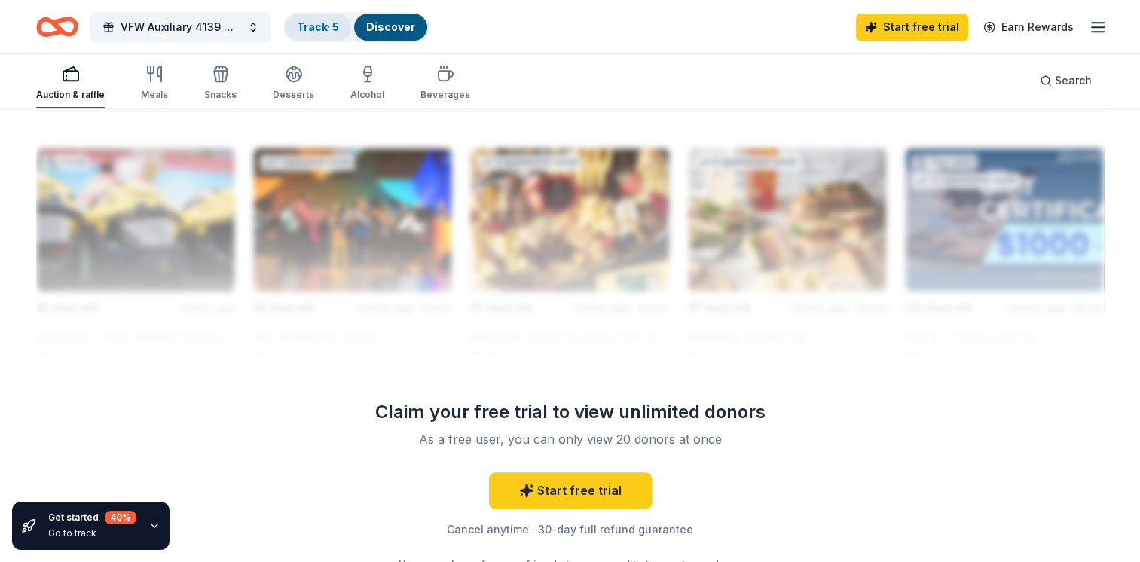
click at [313, 27] on link "Track · 5" at bounding box center [318, 26] width 42 height 13
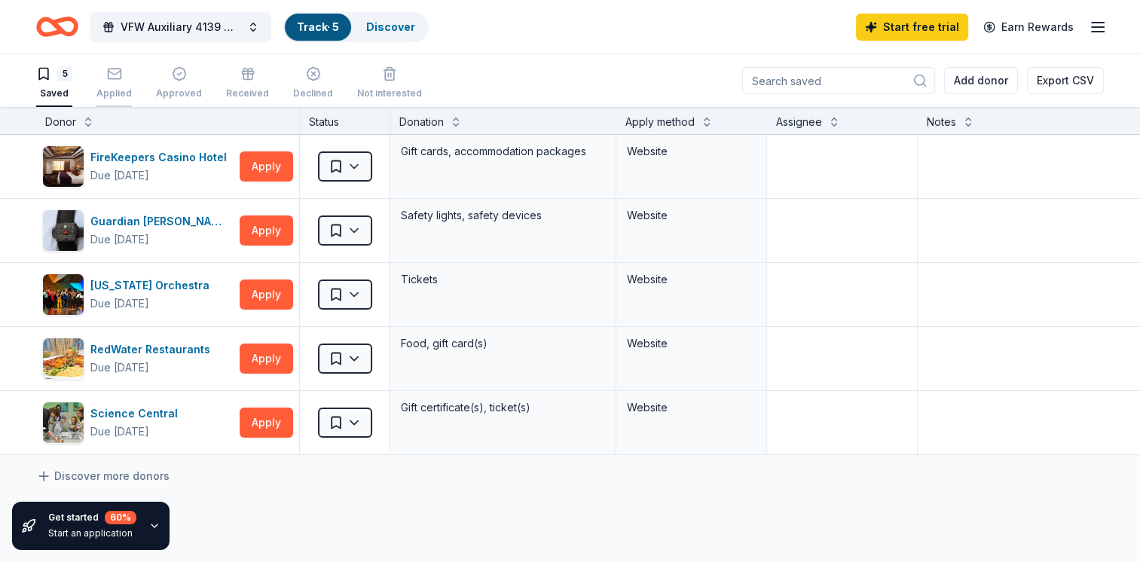
click at [116, 77] on icon "button" at bounding box center [114, 73] width 15 height 15
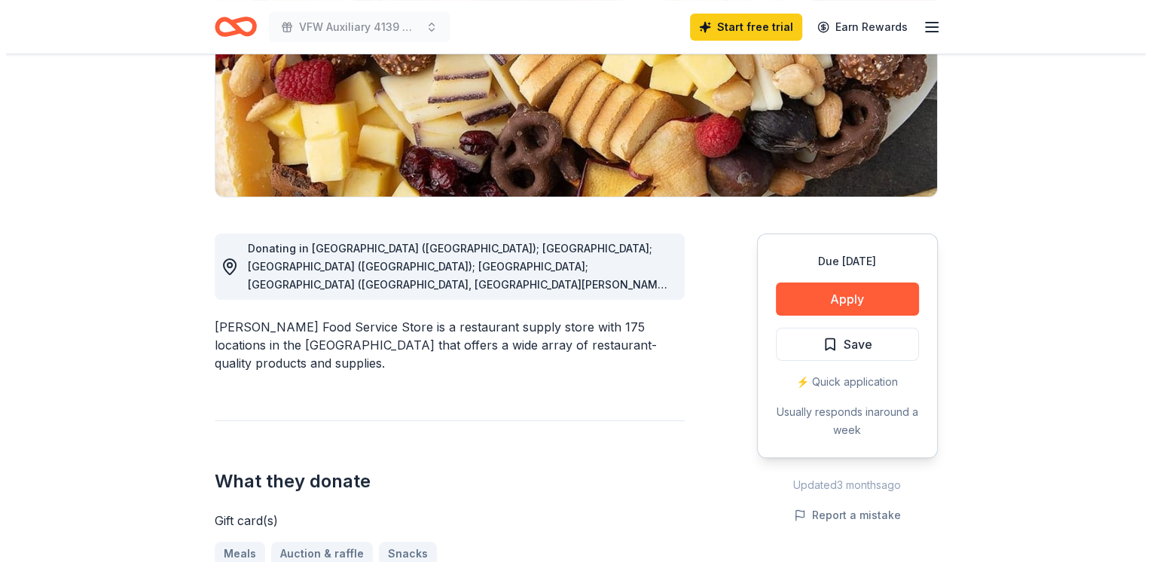
scroll to position [226, 0]
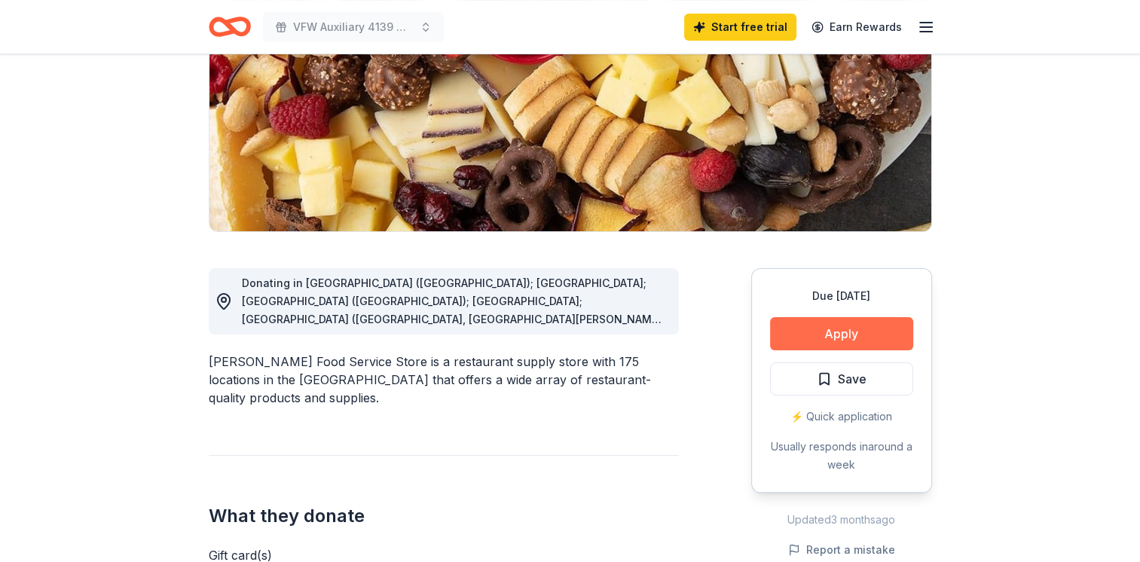
click at [833, 331] on button "Apply" at bounding box center [841, 333] width 143 height 33
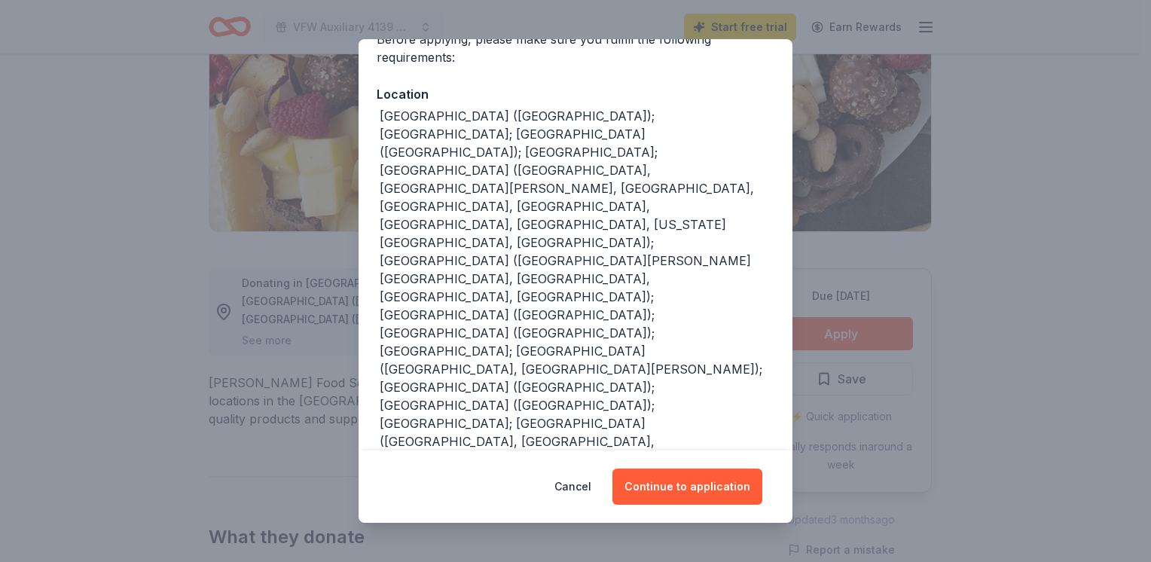
scroll to position [61, 0]
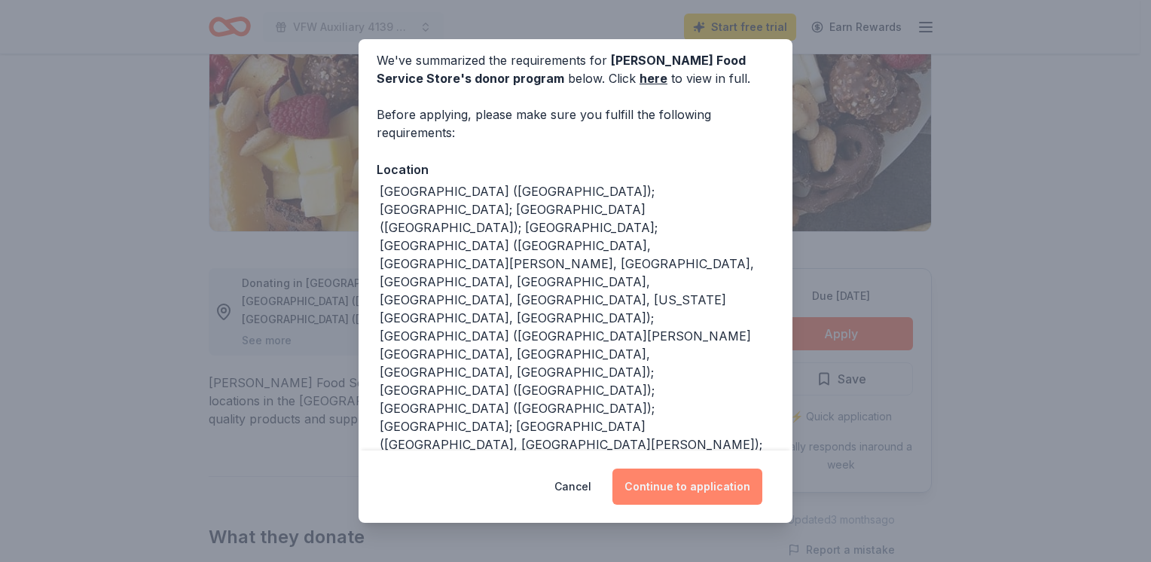
click at [678, 481] on button "Continue to application" at bounding box center [688, 487] width 150 height 36
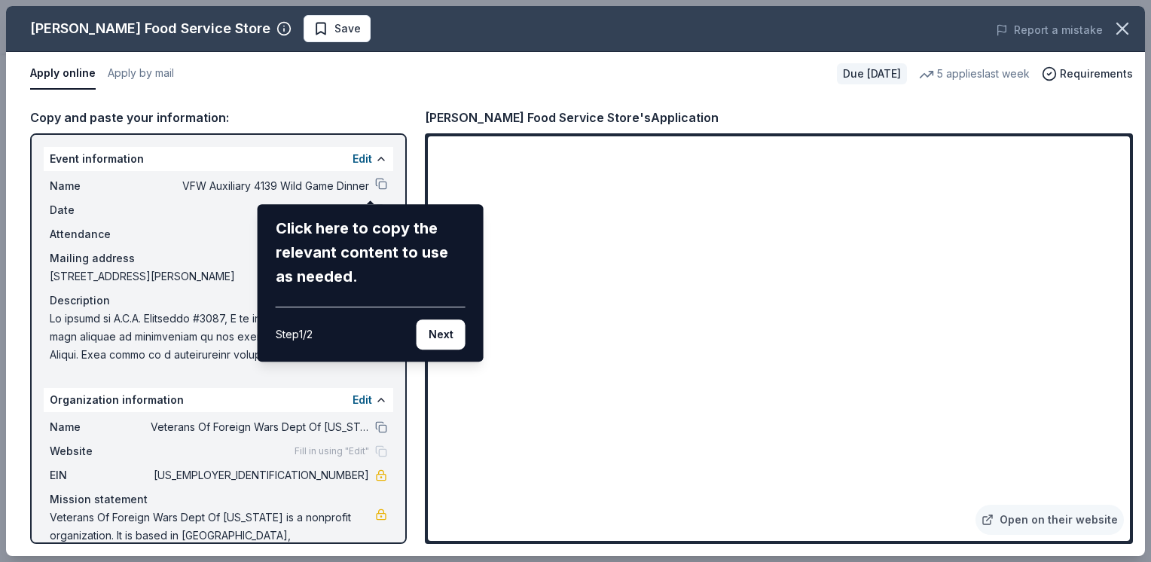
drag, startPoint x: 442, startPoint y: 327, endPoint x: 435, endPoint y: 322, distance: 8.8
click at [442, 332] on button "Next" at bounding box center [441, 334] width 49 height 30
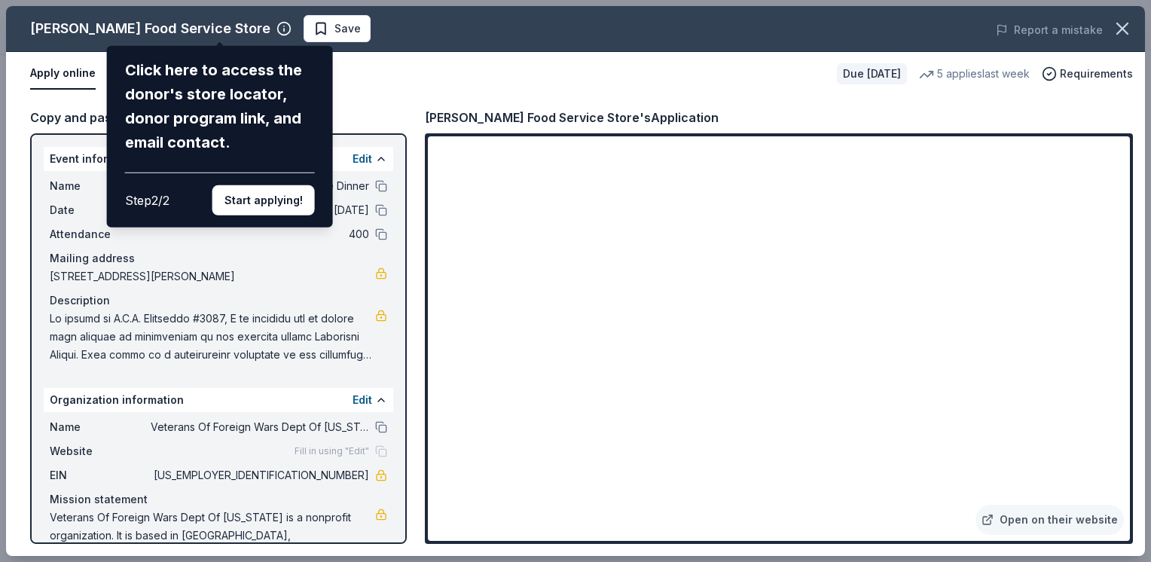
click at [295, 200] on button "Start applying!" at bounding box center [263, 200] width 102 height 30
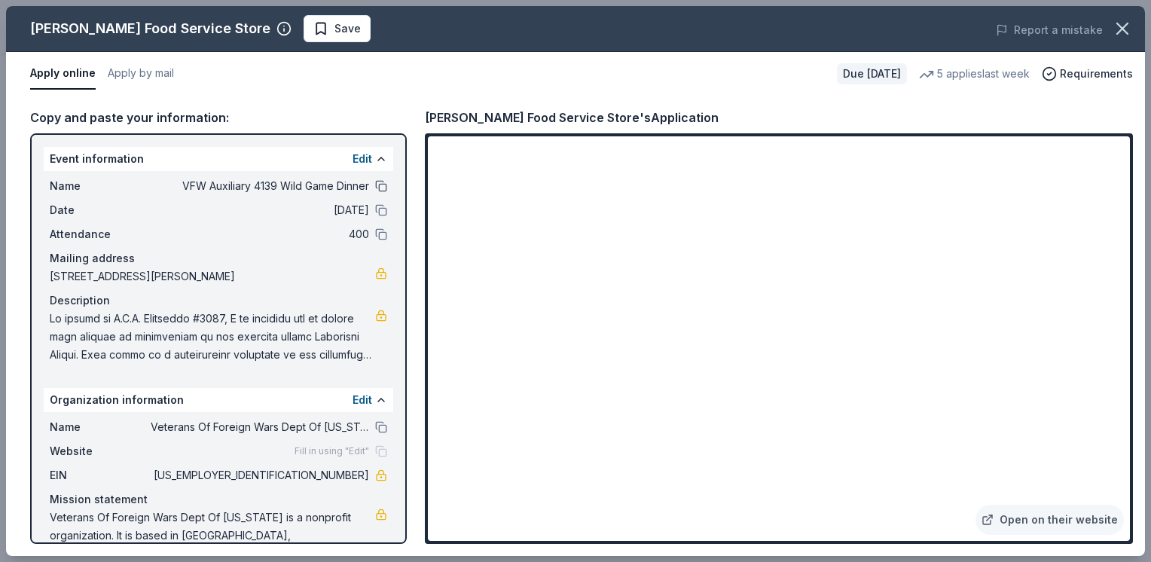
click at [375, 188] on button at bounding box center [381, 186] width 12 height 12
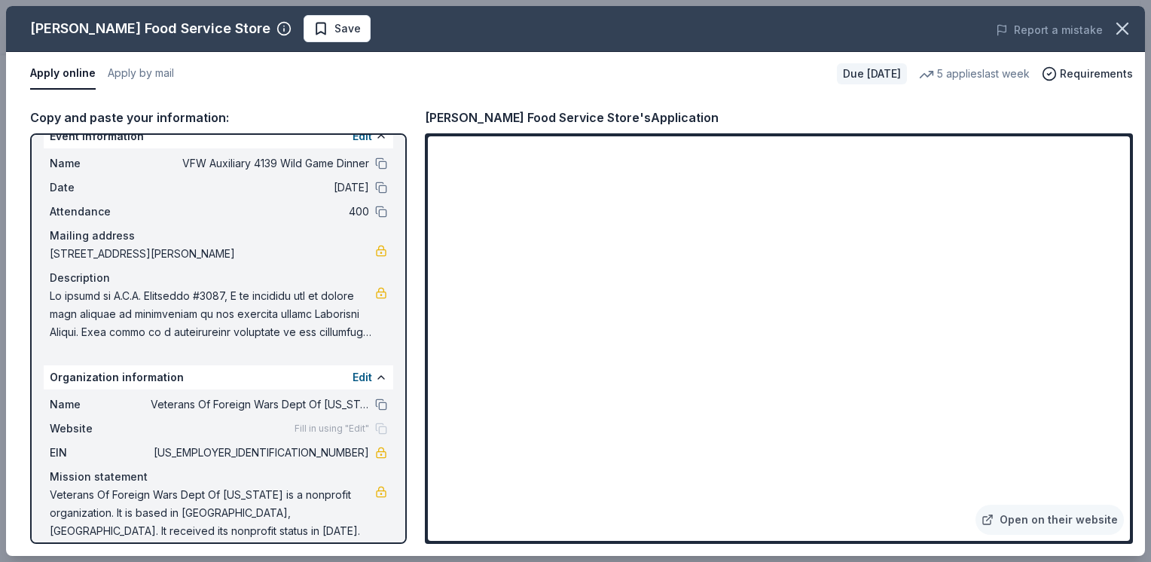
scroll to position [0, 0]
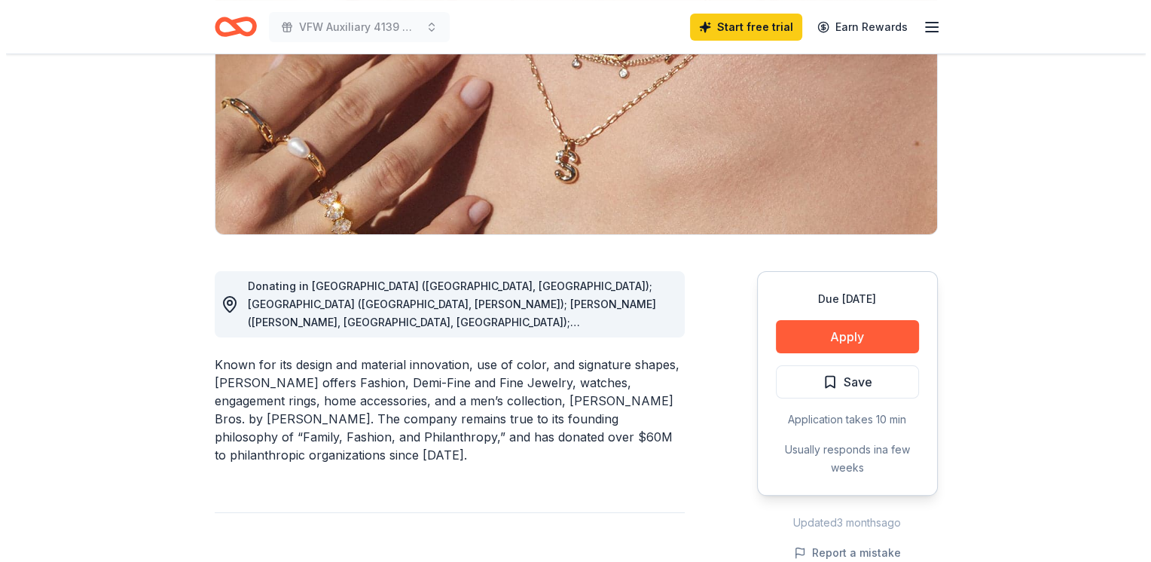
scroll to position [226, 0]
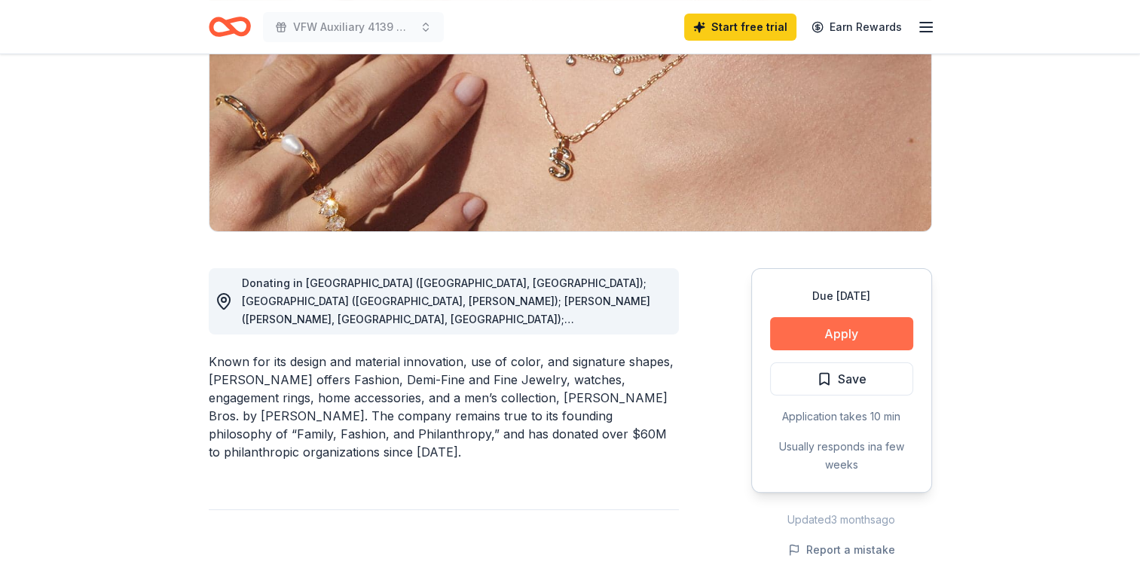
click at [872, 334] on button "Apply" at bounding box center [841, 333] width 143 height 33
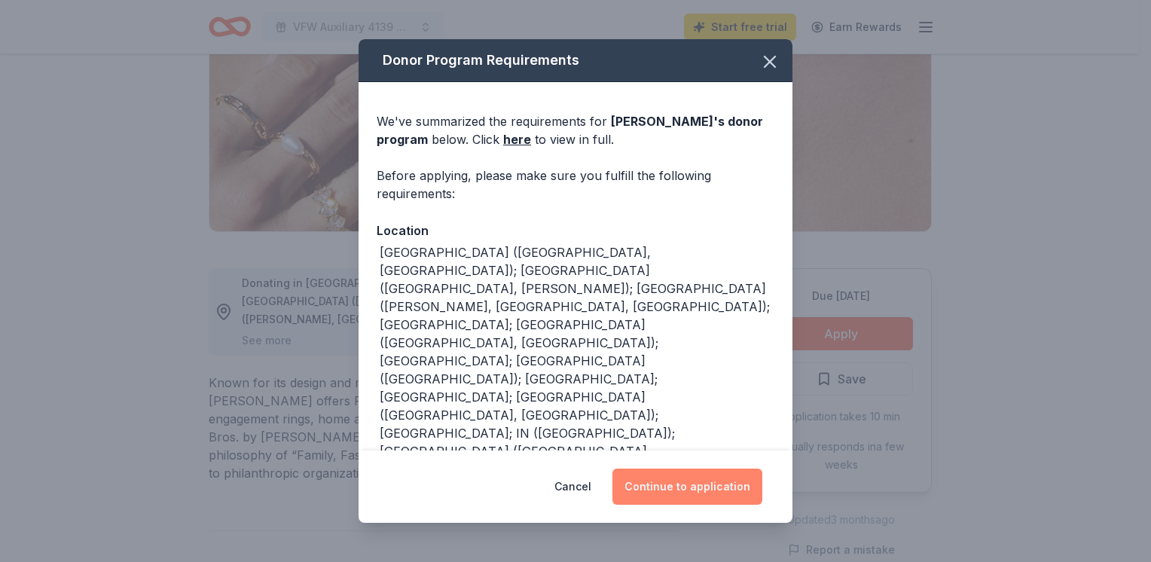
click at [687, 487] on button "Continue to application" at bounding box center [688, 487] width 150 height 36
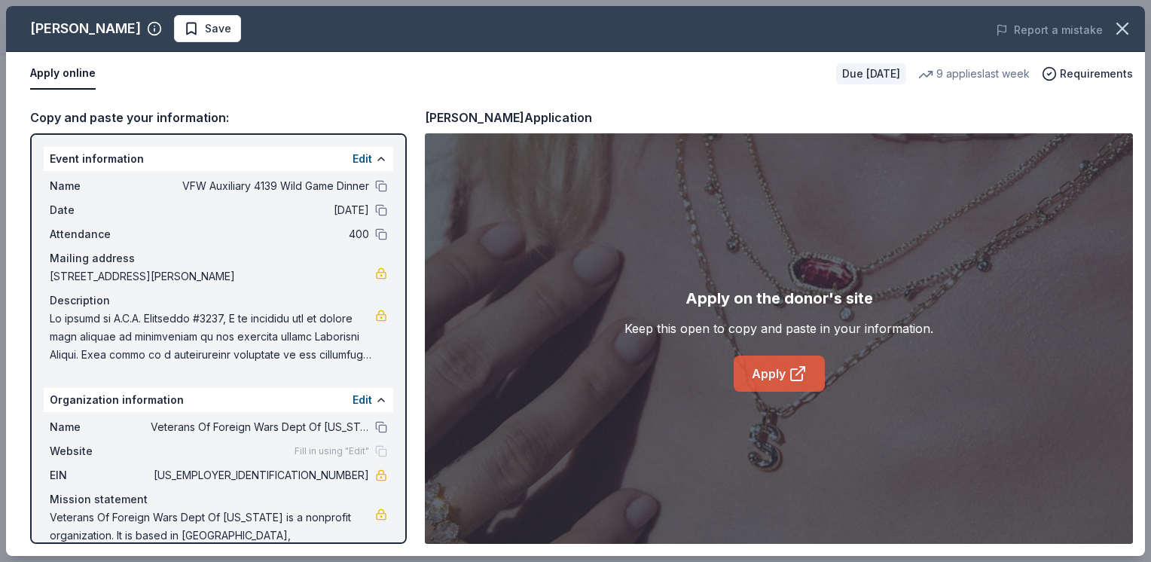
click at [792, 372] on icon at bounding box center [798, 374] width 18 height 18
